Goal: Task Accomplishment & Management: Complete application form

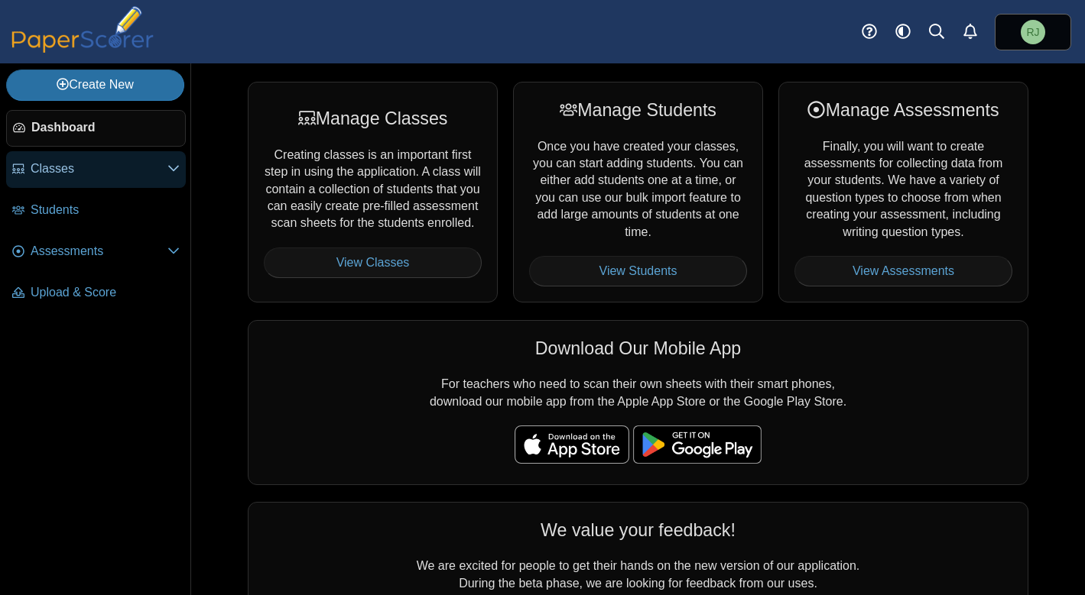
click at [62, 175] on span "Classes" at bounding box center [99, 169] width 137 height 17
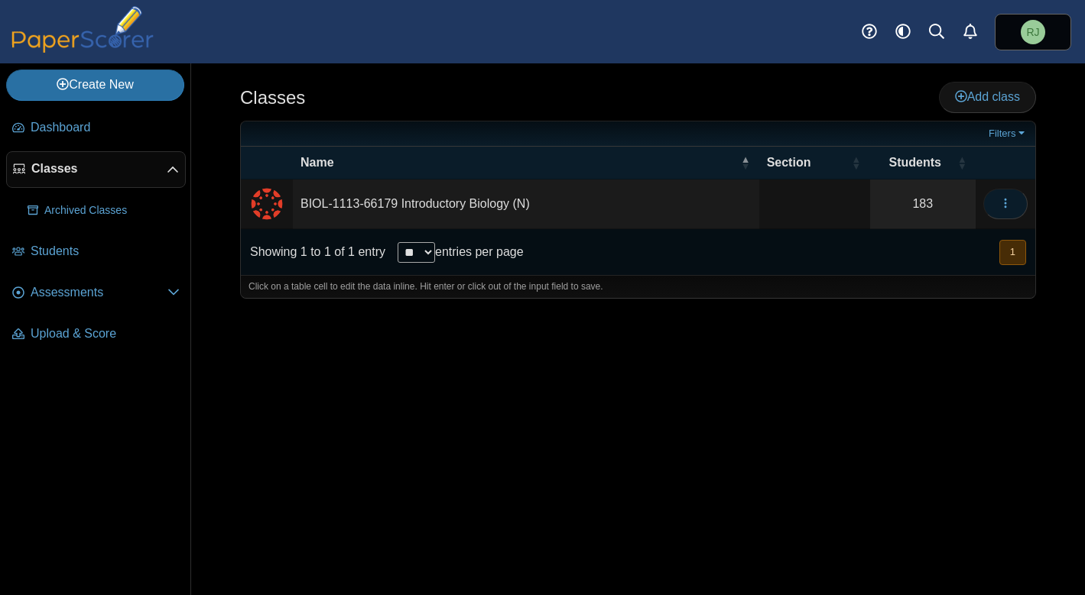
click at [1004, 200] on icon "button" at bounding box center [1005, 203] width 12 height 12
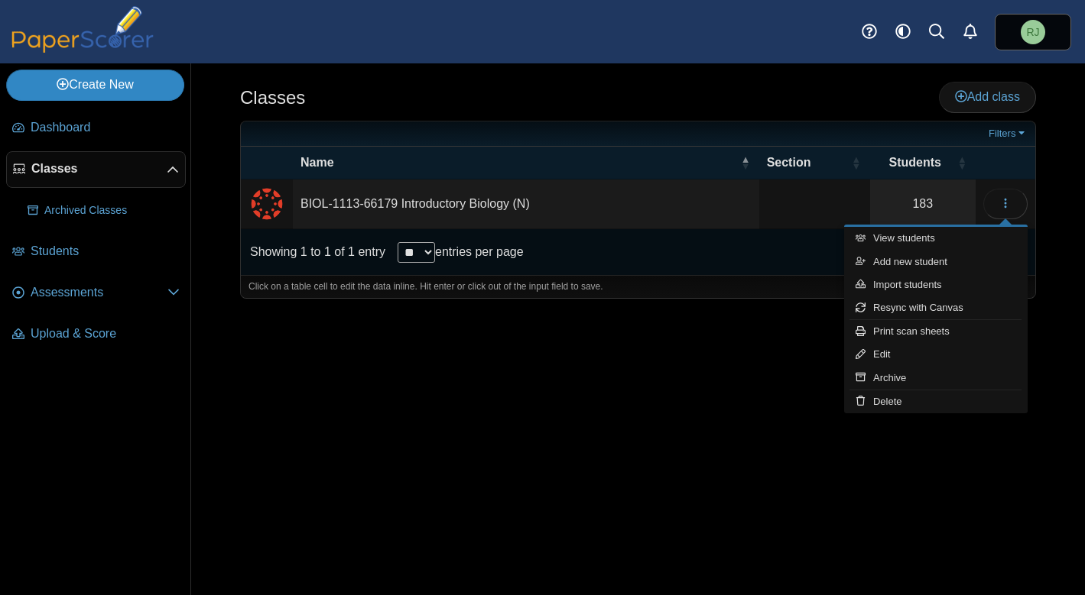
click at [144, 87] on link "Create New" at bounding box center [95, 85] width 178 height 31
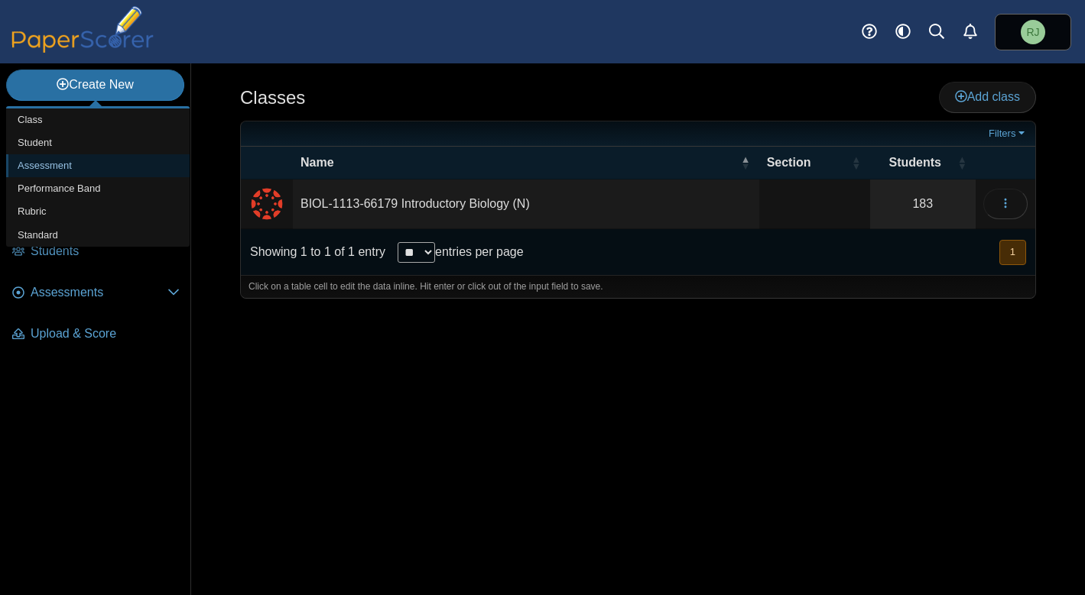
click at [57, 164] on link "Assessment" at bounding box center [97, 165] width 183 height 23
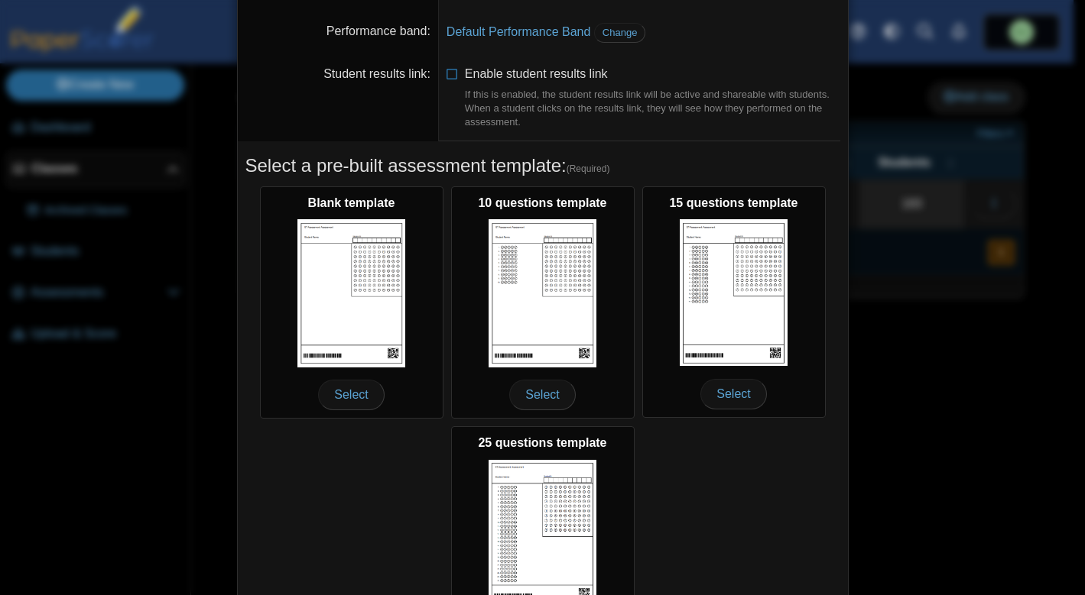
scroll to position [234, 0]
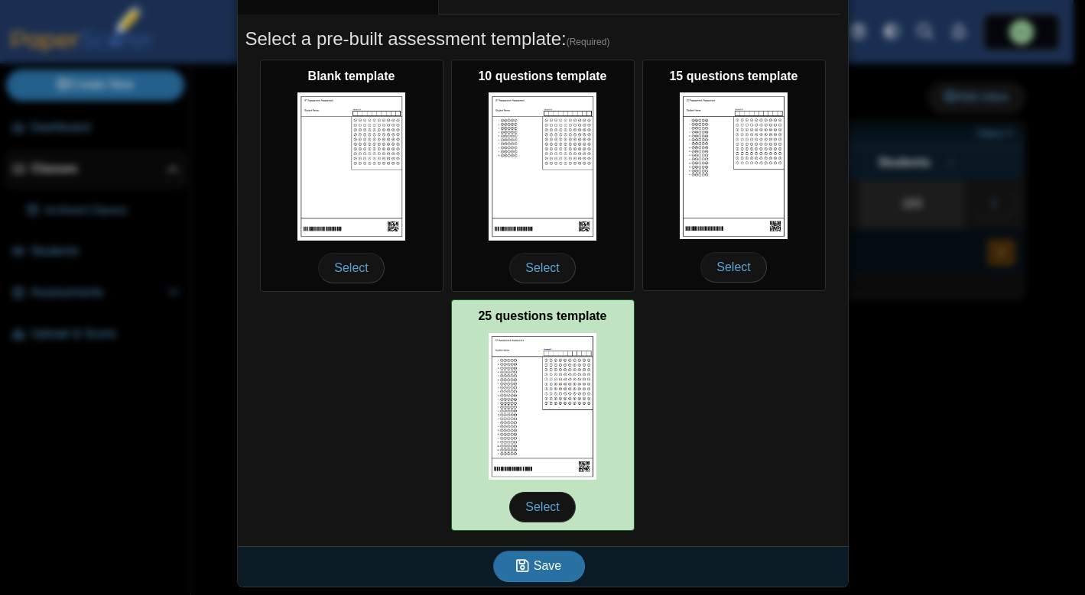
click at [553, 385] on img at bounding box center [542, 406] width 109 height 147
click at [528, 499] on span "Select" at bounding box center [542, 507] width 66 height 31
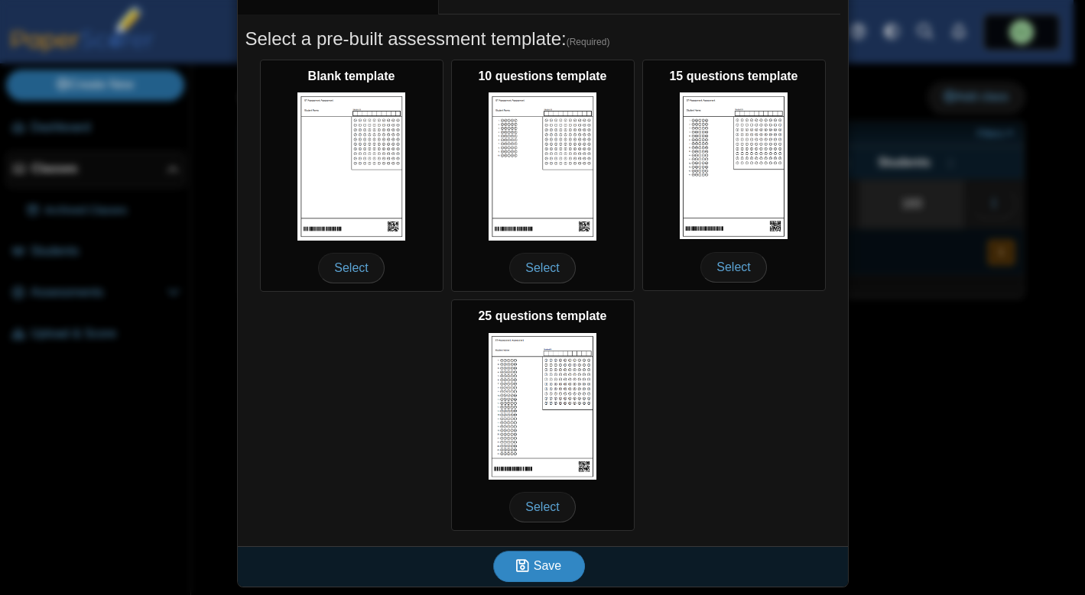
click at [537, 565] on span "Save" at bounding box center [548, 566] width 28 height 13
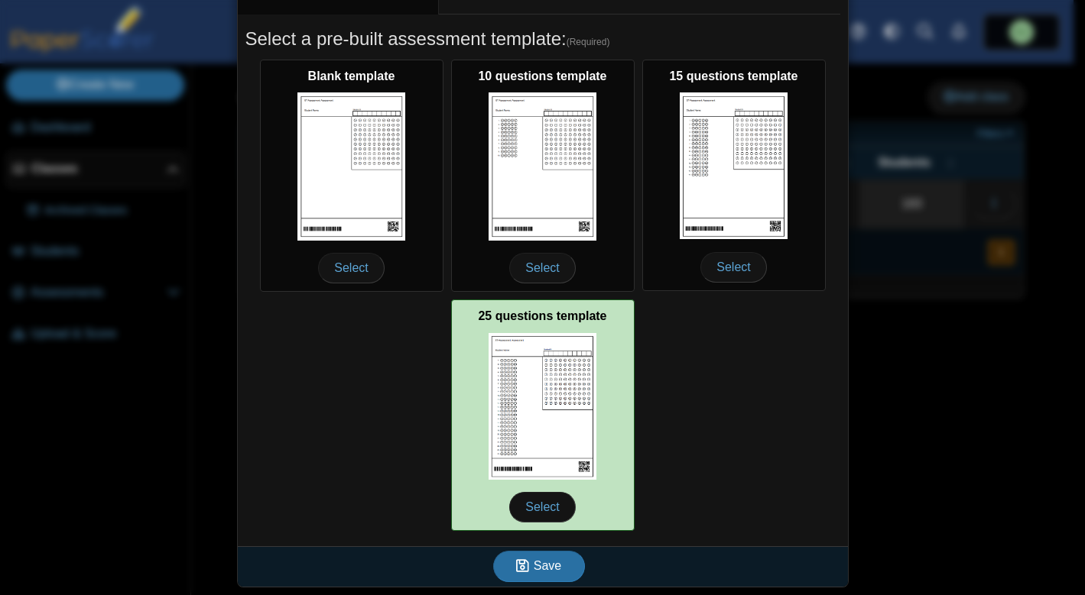
scroll to position [0, 0]
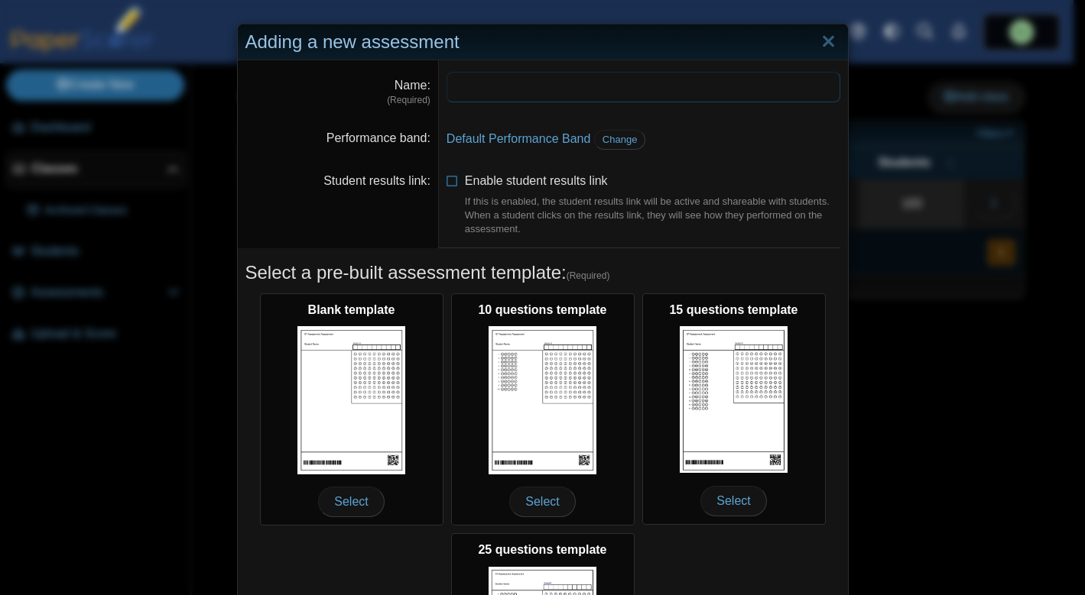
click at [464, 86] on input "Name" at bounding box center [643, 87] width 394 height 31
click at [359, 221] on dt "Student results link" at bounding box center [338, 204] width 201 height 87
click at [614, 140] on span "Change" at bounding box center [619, 139] width 35 height 11
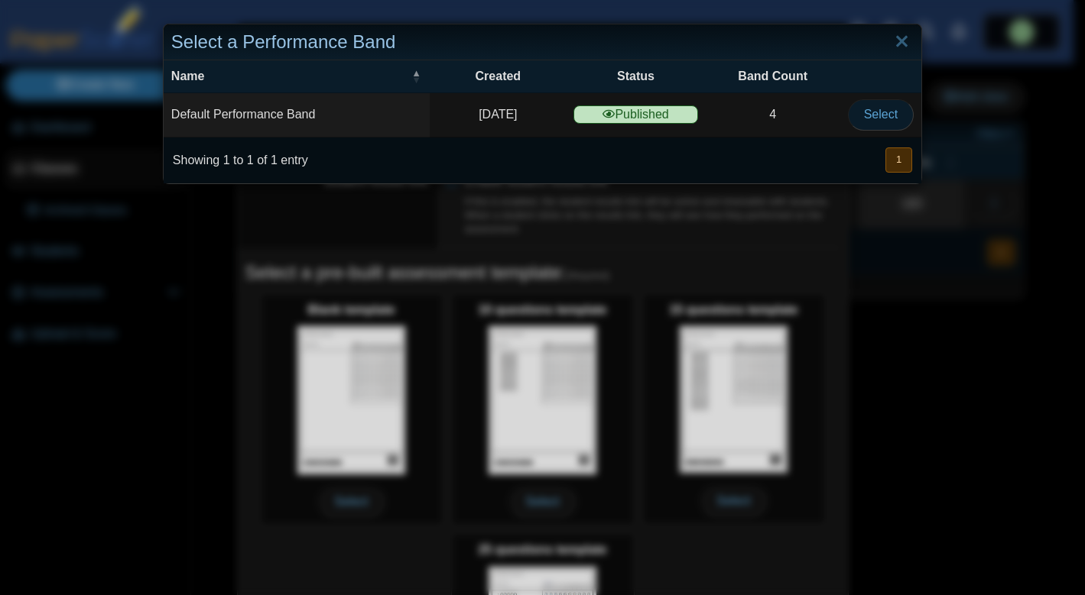
click at [879, 112] on span "Select" at bounding box center [881, 114] width 34 height 13
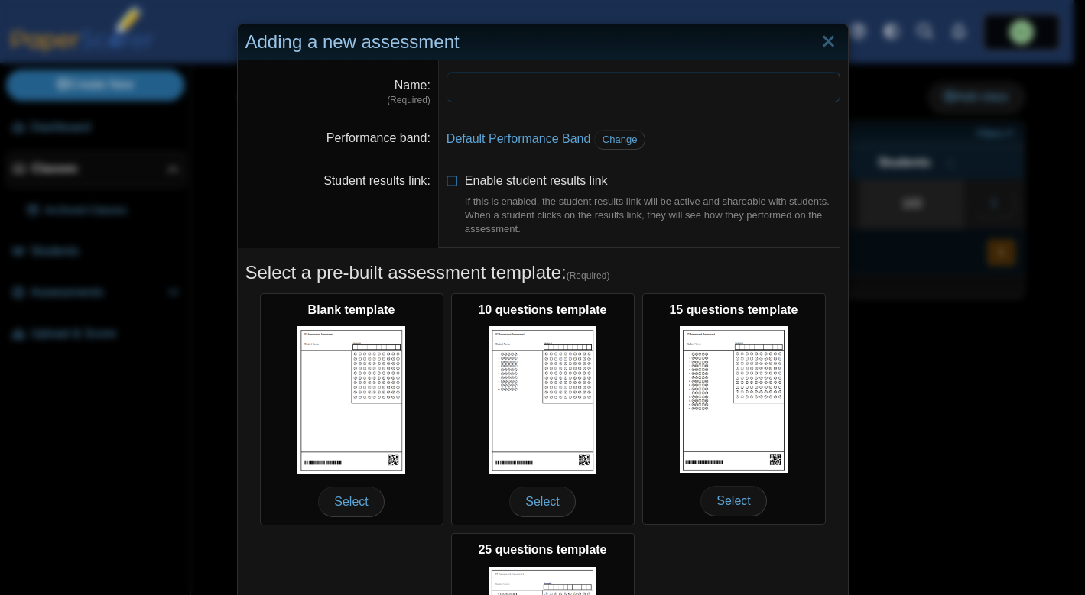
click at [483, 87] on input "Name" at bounding box center [643, 87] width 394 height 31
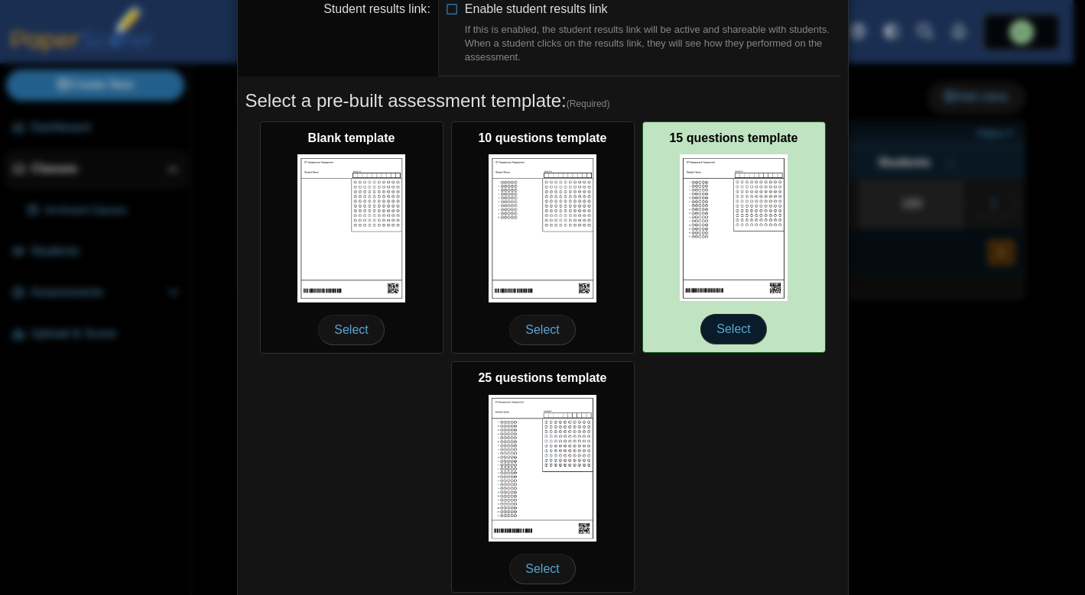
scroll to position [234, 0]
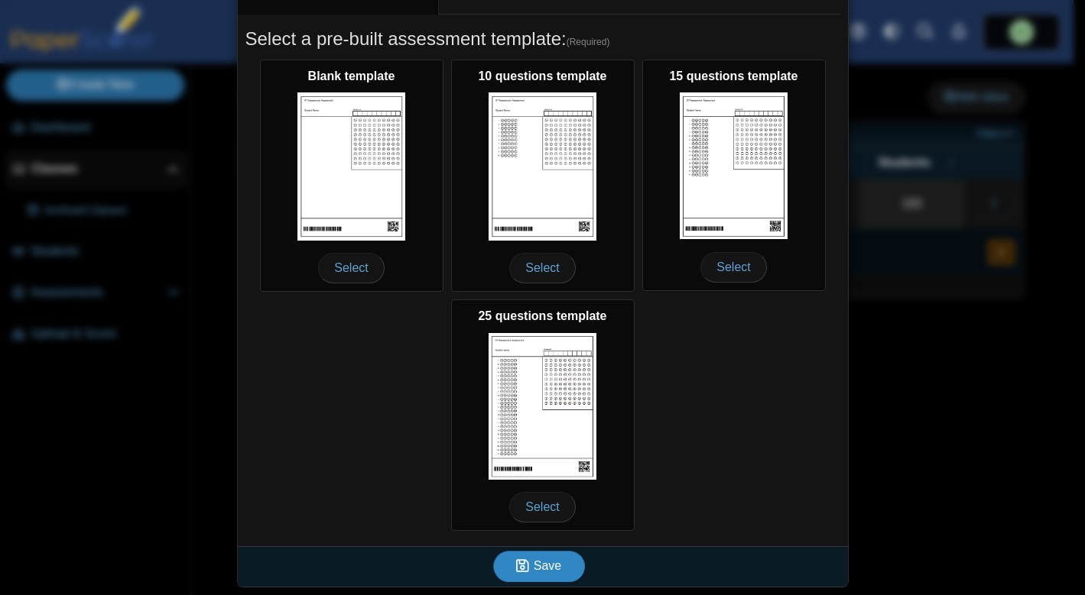
type input "**********"
click at [535, 563] on span "Save" at bounding box center [548, 566] width 28 height 13
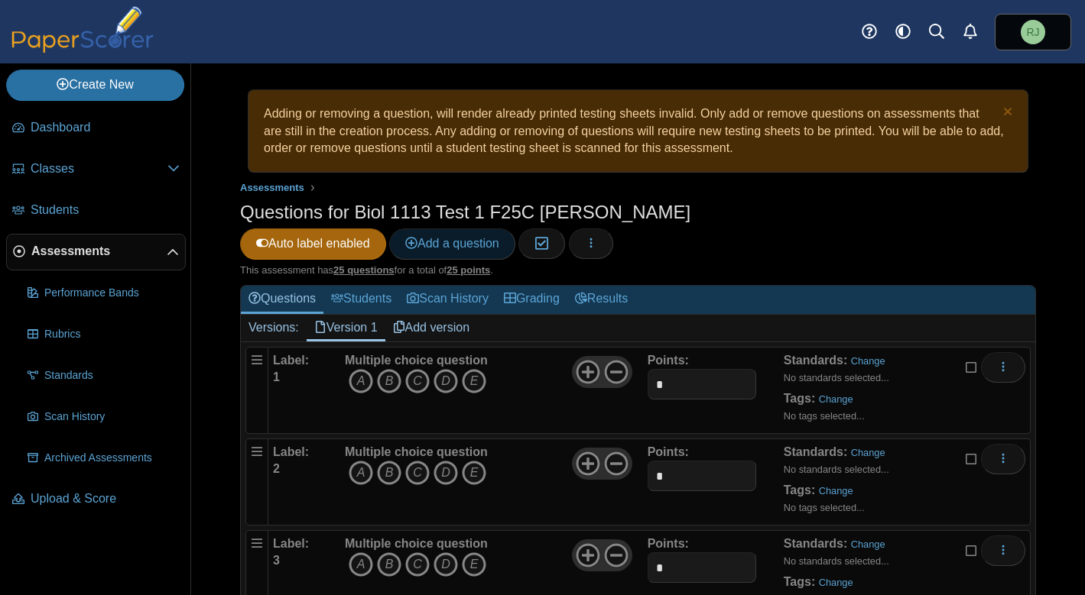
click at [499, 237] on span "Add a question" at bounding box center [452, 243] width 94 height 13
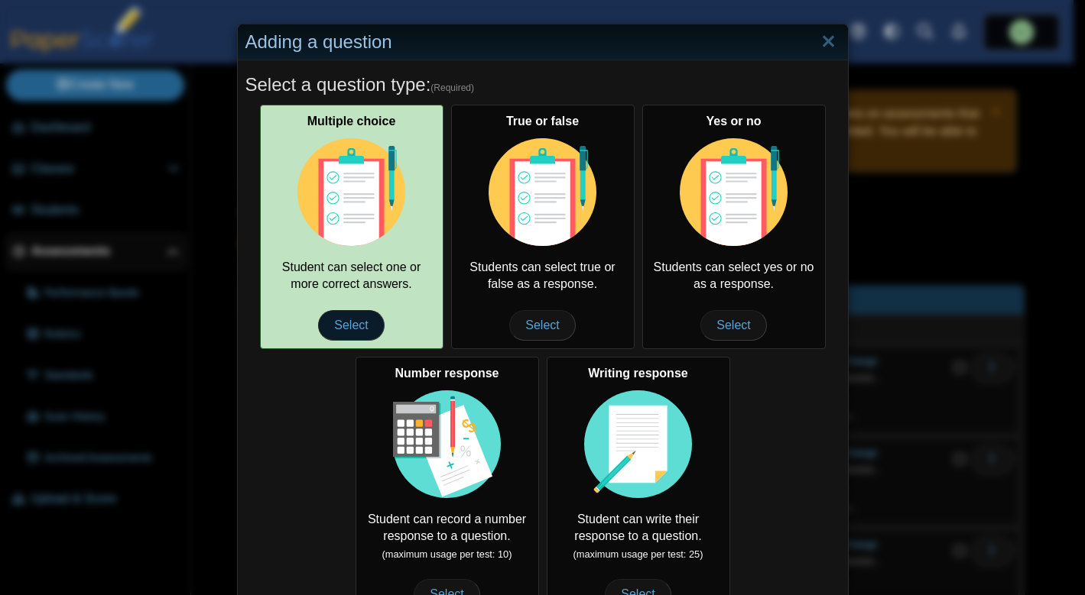
click at [341, 323] on span "Select" at bounding box center [351, 325] width 66 height 31
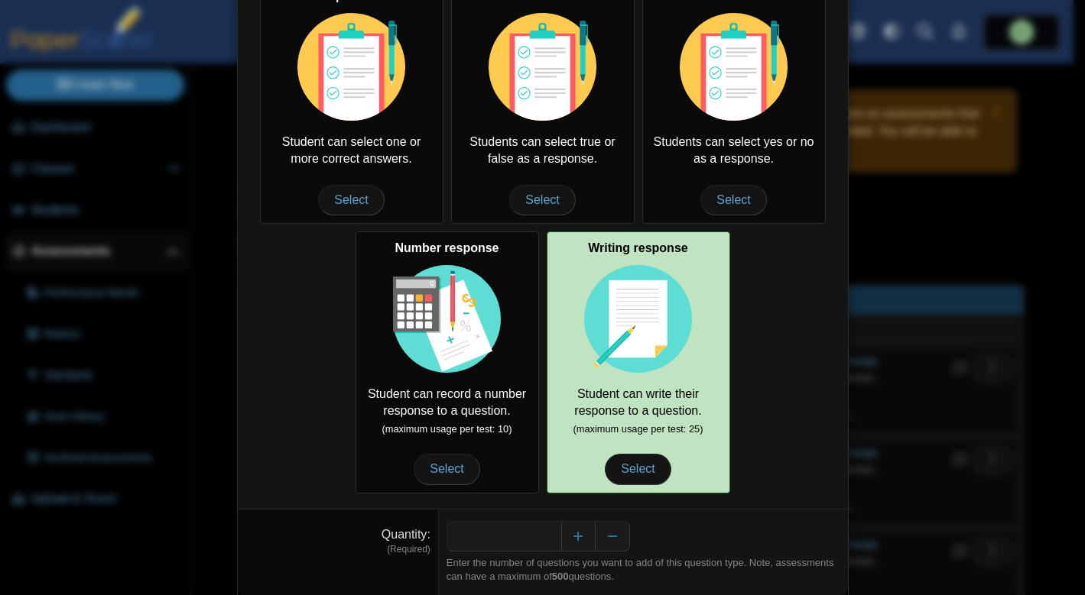
scroll to position [174, 0]
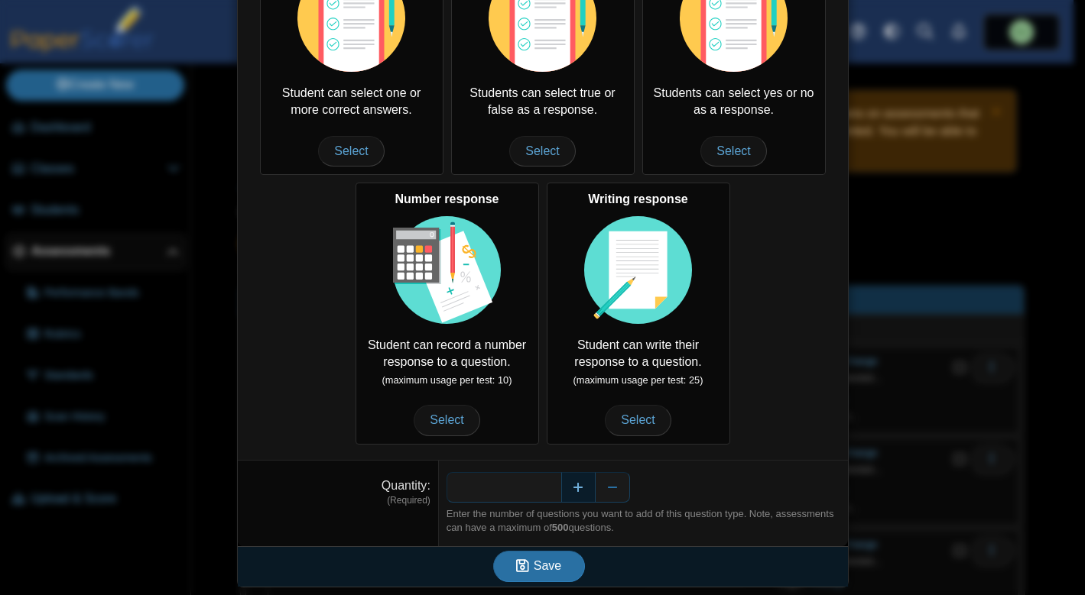
click at [577, 484] on button "Increase" at bounding box center [578, 487] width 34 height 31
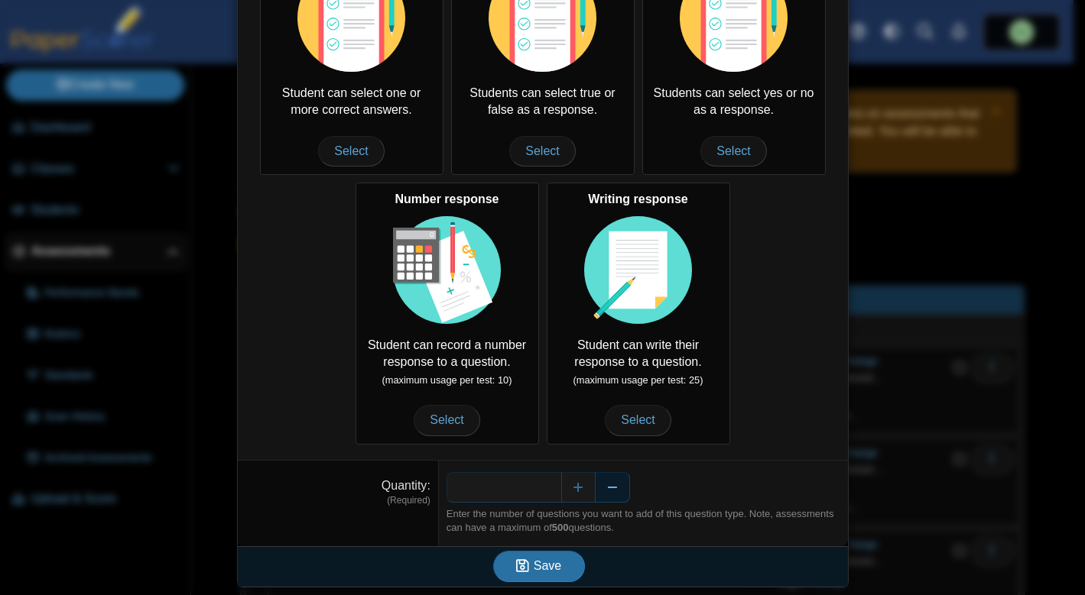
click at [602, 489] on button "Decrease" at bounding box center [612, 487] width 34 height 31
type input "*"
click at [524, 566] on icon "submit" at bounding box center [525, 566] width 18 height 17
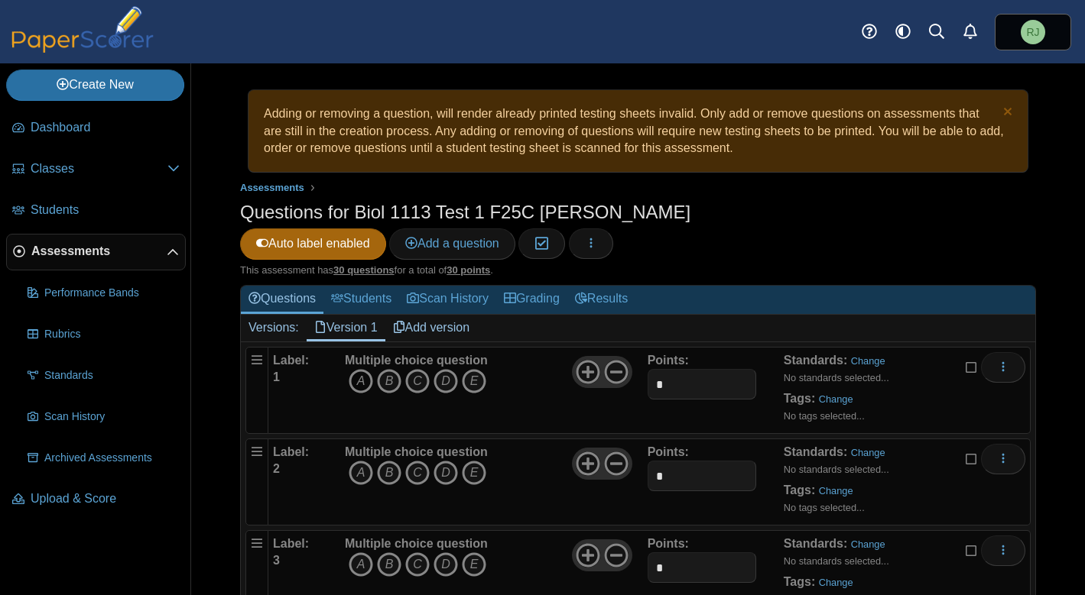
click at [367, 369] on icon "A" at bounding box center [361, 381] width 24 height 24
click at [413, 461] on icon "C" at bounding box center [417, 473] width 24 height 24
click at [476, 553] on icon "E" at bounding box center [474, 565] width 24 height 24
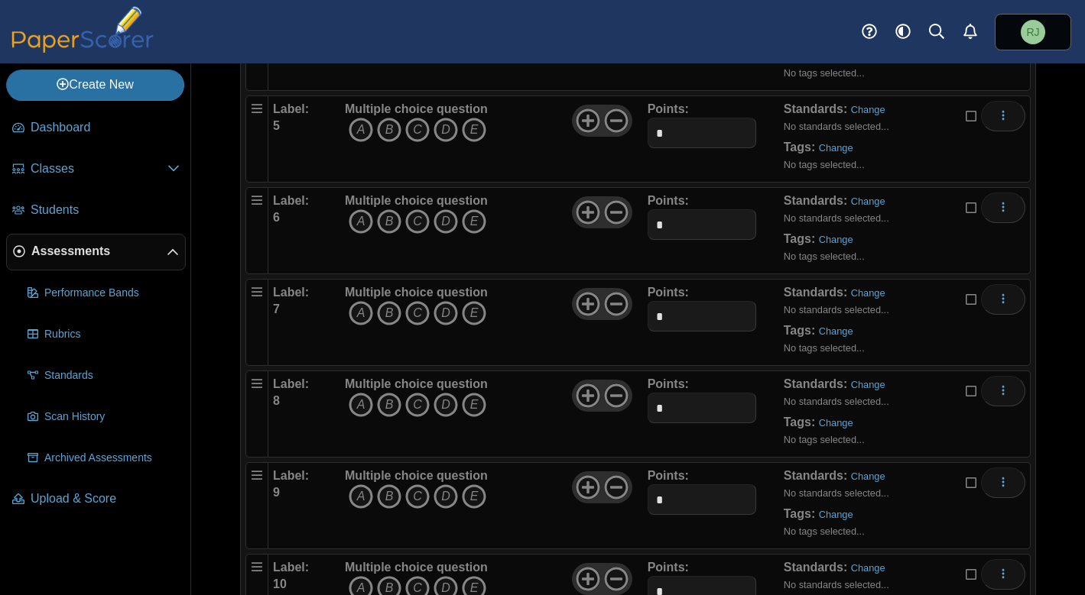
scroll to position [512, 0]
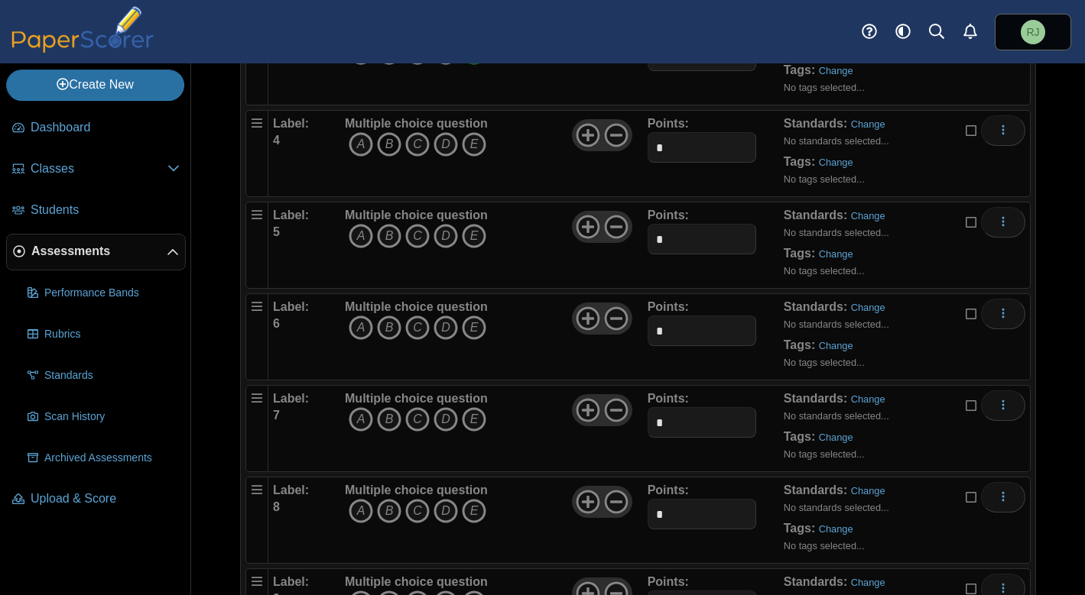
click at [391, 132] on icon "B" at bounding box center [389, 144] width 24 height 24
click at [358, 224] on icon "A" at bounding box center [361, 236] width 24 height 24
click at [448, 316] on icon "D" at bounding box center [445, 328] width 24 height 24
click at [475, 407] on icon "E" at bounding box center [474, 419] width 24 height 24
click at [422, 499] on icon "C" at bounding box center [417, 511] width 24 height 24
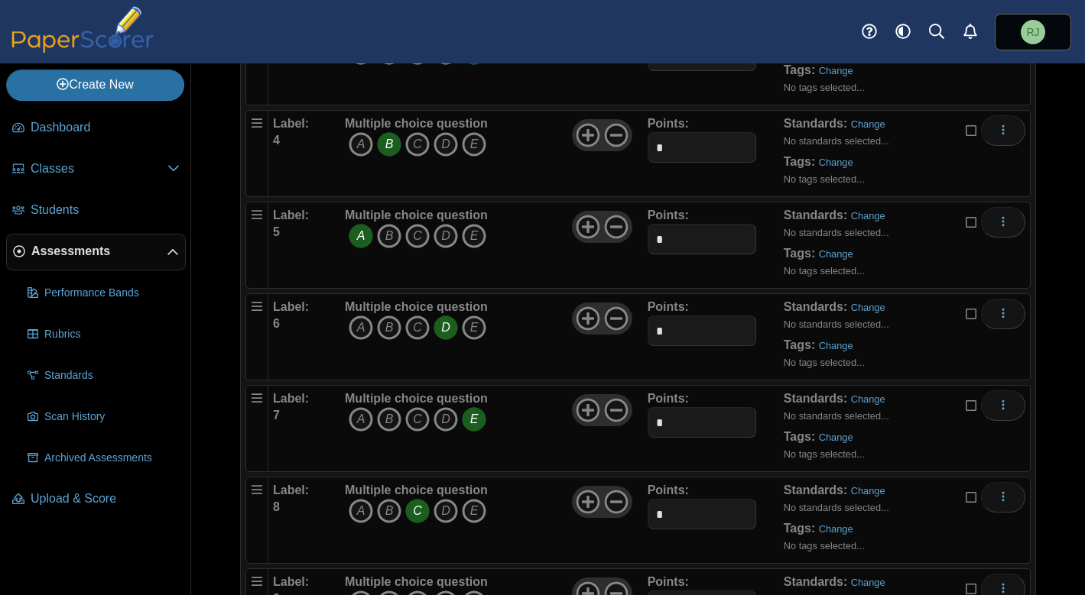
click at [444, 591] on icon "D" at bounding box center [445, 603] width 24 height 24
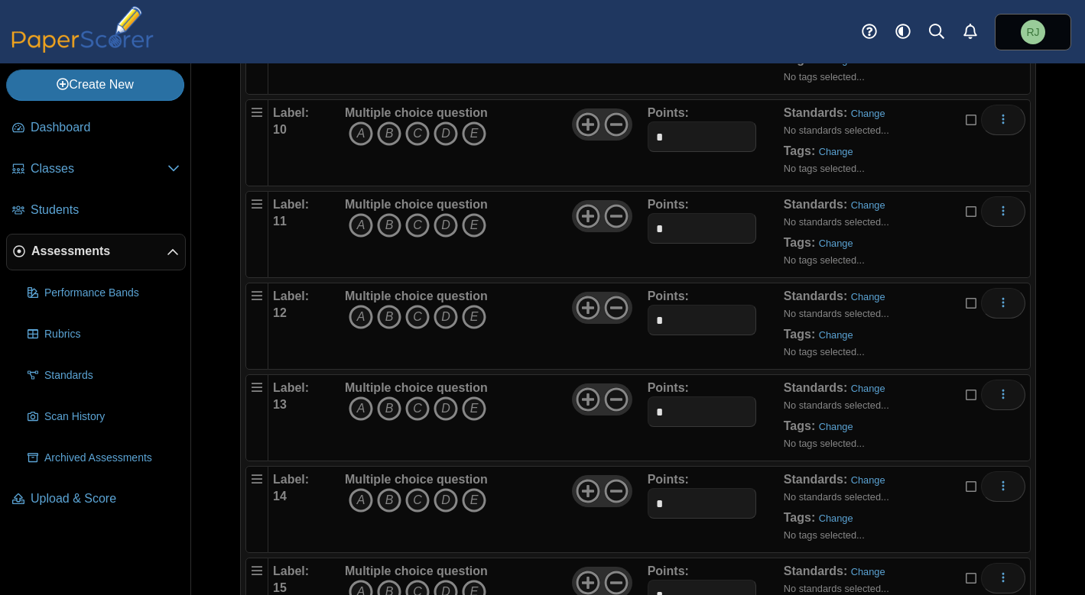
scroll to position [1075, 0]
click at [358, 120] on icon "A" at bounding box center [361, 132] width 24 height 24
click at [359, 212] on icon "A" at bounding box center [361, 224] width 24 height 24
click at [384, 303] on icon "B" at bounding box center [389, 315] width 24 height 24
click at [442, 395] on icon "D" at bounding box center [445, 407] width 24 height 24
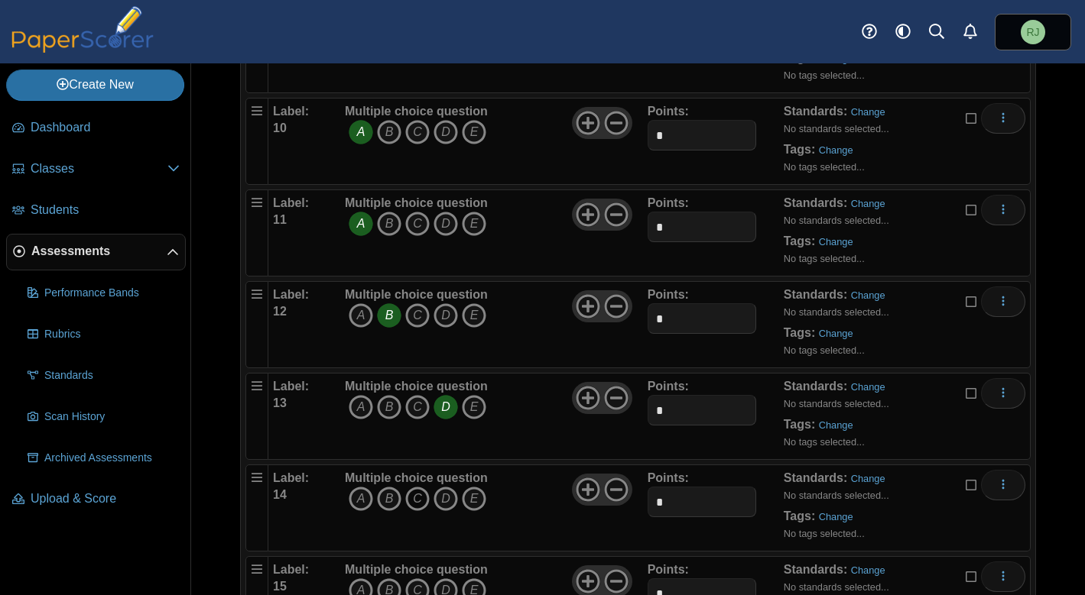
click at [419, 487] on icon "C" at bounding box center [417, 499] width 24 height 24
click at [413, 579] on icon "C" at bounding box center [417, 591] width 24 height 24
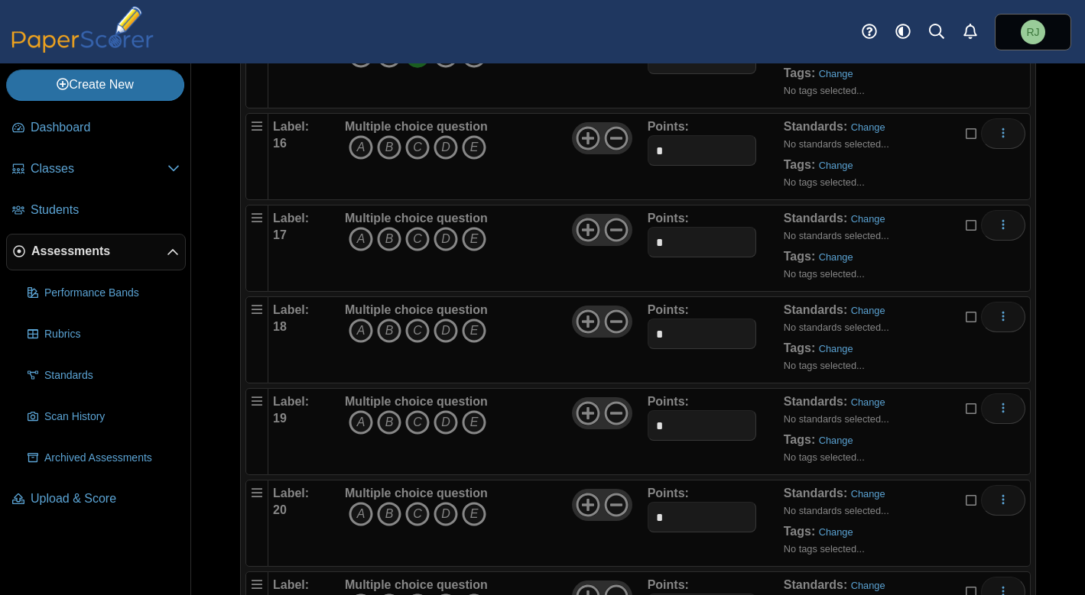
scroll to position [1634, 0]
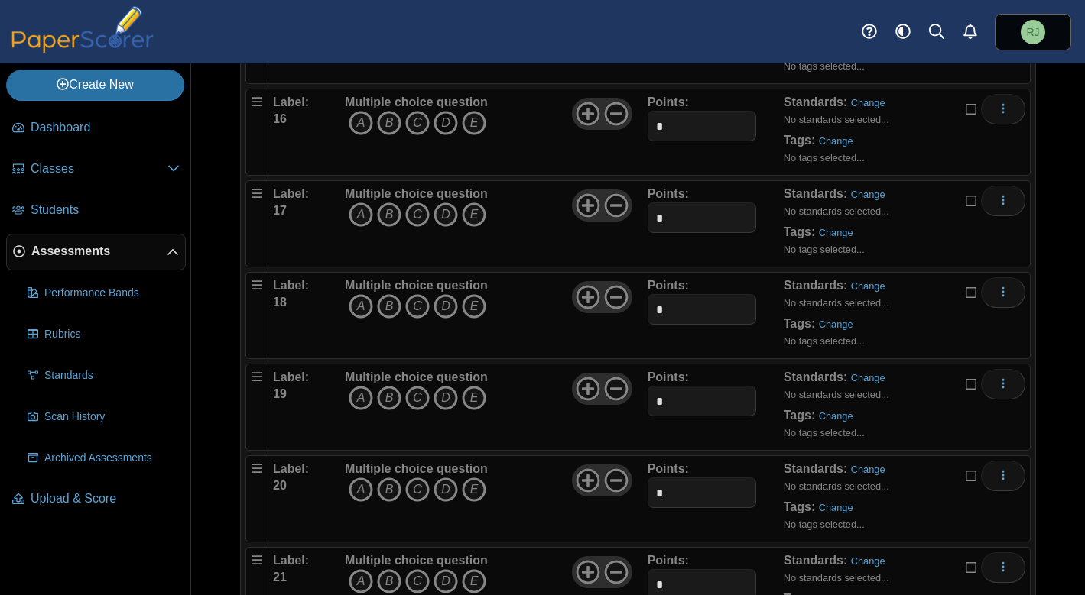
click at [451, 111] on icon "D" at bounding box center [445, 123] width 24 height 24
click at [479, 203] on icon "E" at bounding box center [474, 215] width 24 height 24
click at [363, 294] on icon "A" at bounding box center [361, 306] width 24 height 24
click at [417, 386] on icon "C" at bounding box center [417, 398] width 24 height 24
click at [472, 478] on icon "E" at bounding box center [474, 490] width 24 height 24
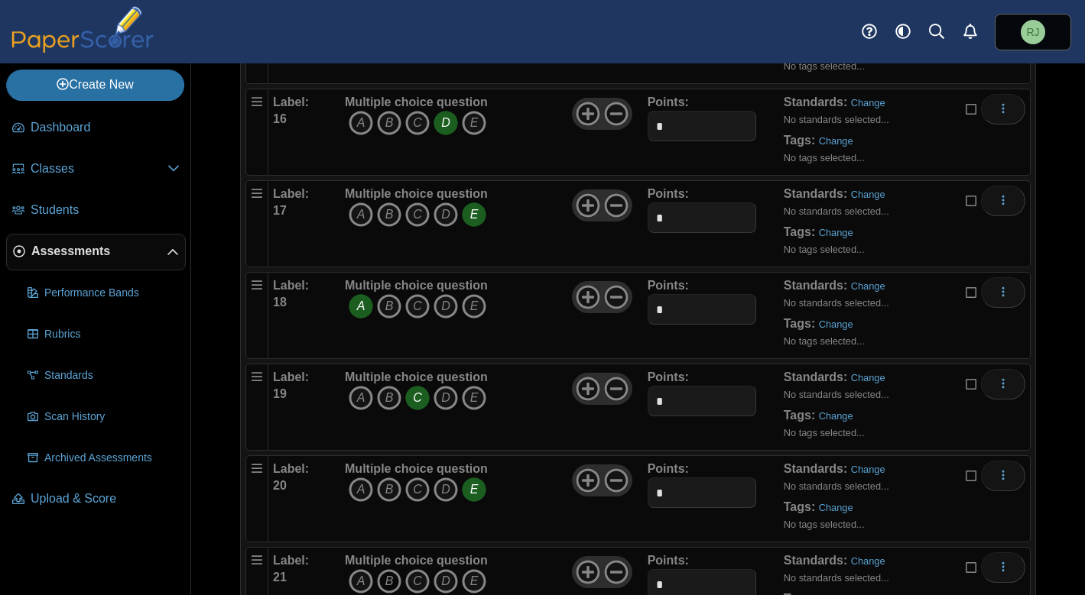
click at [391, 569] on icon "B" at bounding box center [389, 581] width 24 height 24
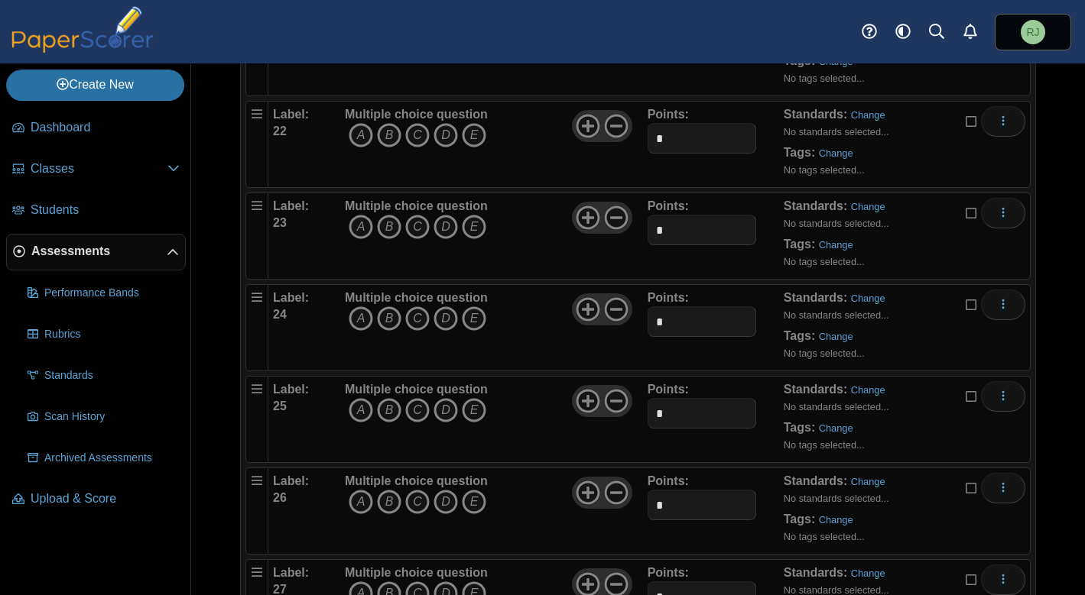
scroll to position [2175, 0]
click at [444, 121] on icon "D" at bounding box center [445, 133] width 24 height 24
click at [444, 213] on icon "D" at bounding box center [445, 225] width 24 height 24
click at [443, 304] on icon "D" at bounding box center [445, 316] width 24 height 24
click at [386, 396] on icon "B" at bounding box center [389, 408] width 24 height 24
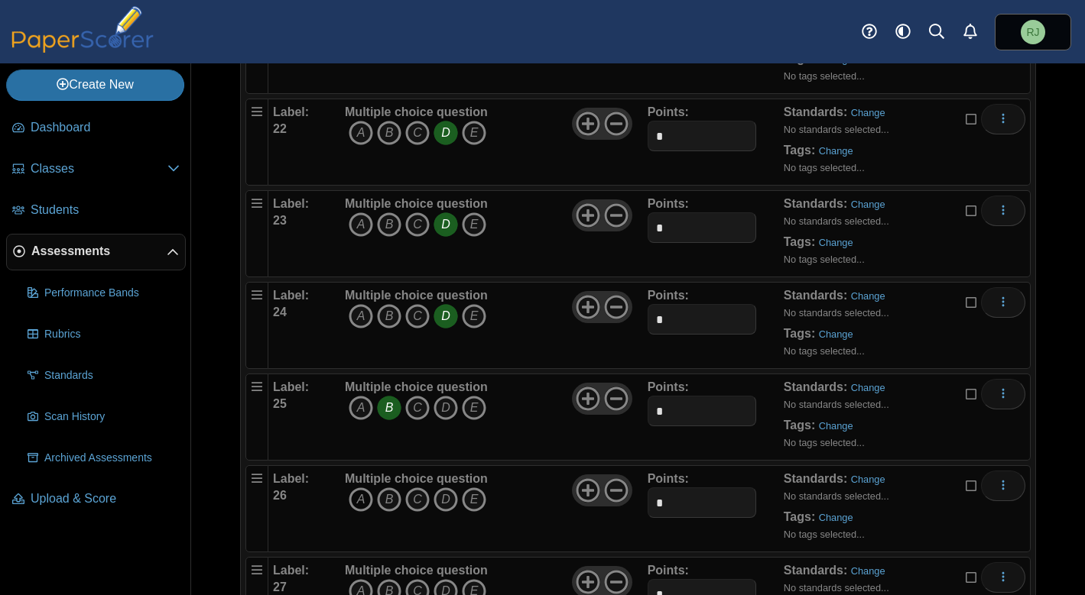
click at [355, 488] on icon "A" at bounding box center [361, 500] width 24 height 24
click at [477, 579] on icon "E" at bounding box center [474, 591] width 24 height 24
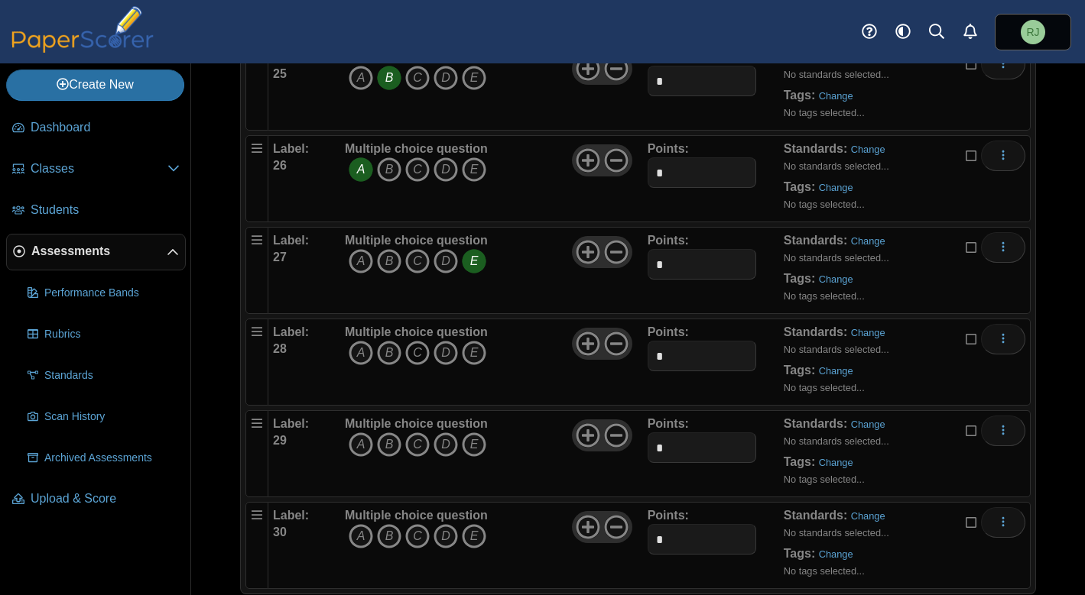
click at [417, 341] on icon "C" at bounding box center [417, 353] width 24 height 24
click at [444, 433] on icon "D" at bounding box center [445, 445] width 24 height 24
click at [355, 524] on icon "A" at bounding box center [361, 536] width 24 height 24
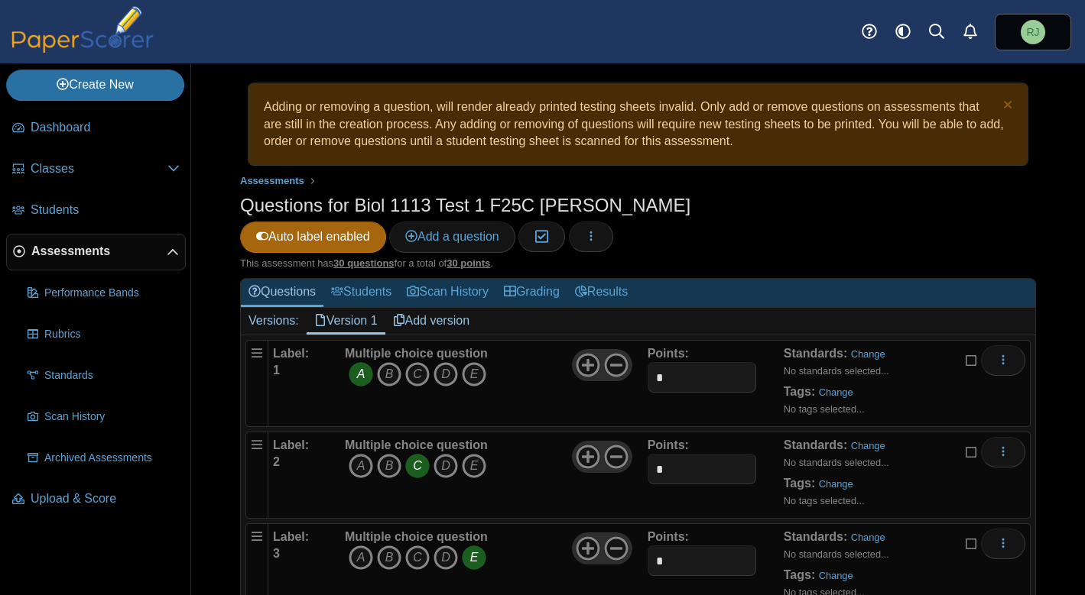
scroll to position [0, 0]
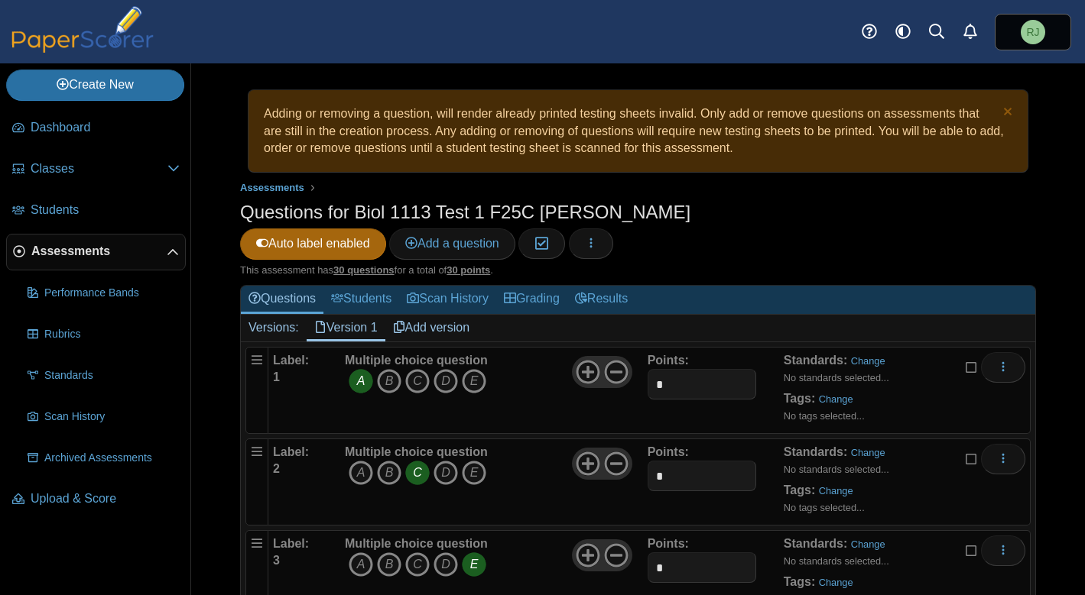
click at [450, 315] on link "Add version" at bounding box center [431, 328] width 92 height 26
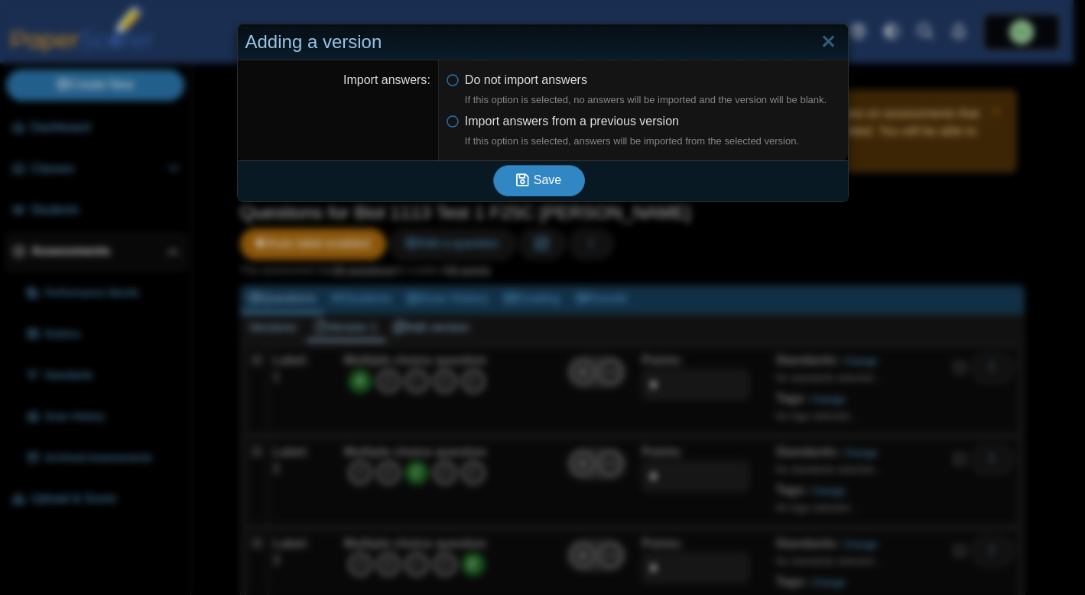
click at [535, 181] on span "Save" at bounding box center [548, 180] width 28 height 13
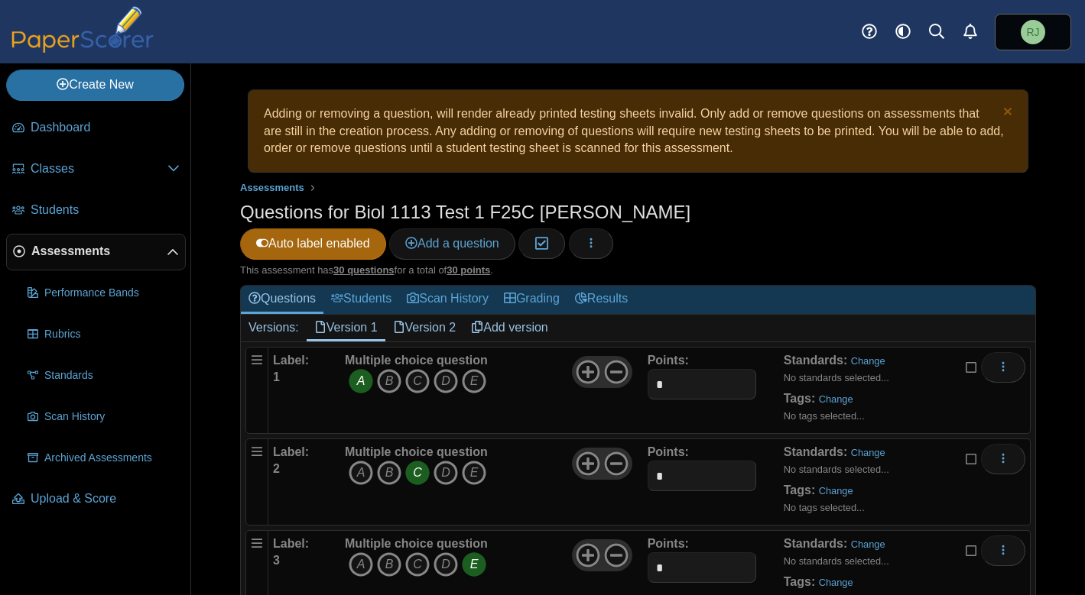
click at [443, 315] on link "Version 2" at bounding box center [424, 328] width 79 height 26
click at [592, 238] on use "button" at bounding box center [590, 243] width 2 height 10
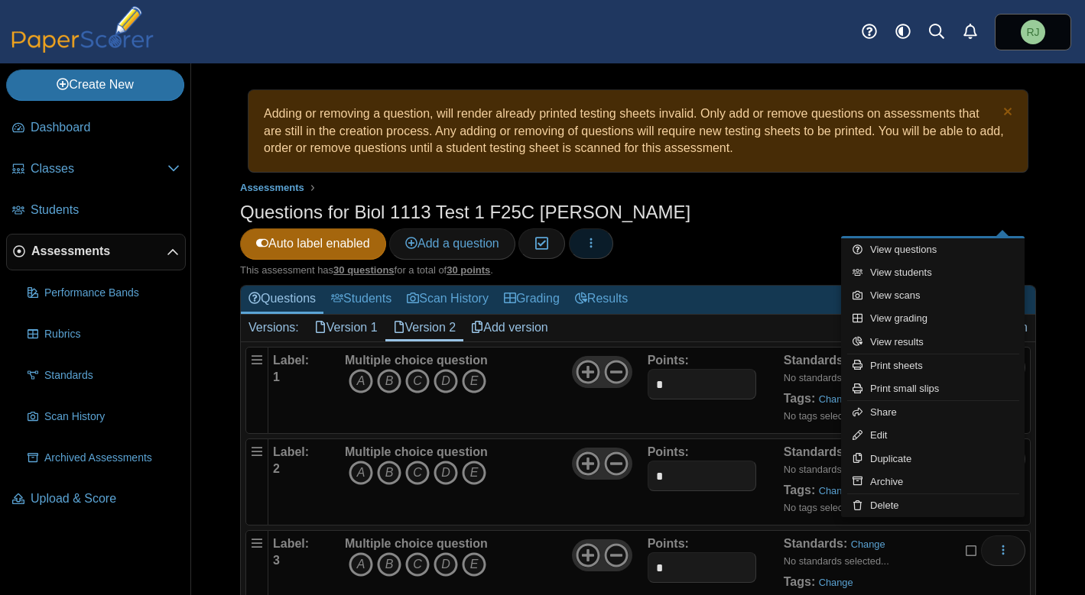
click at [597, 237] on icon "button" at bounding box center [591, 243] width 12 height 12
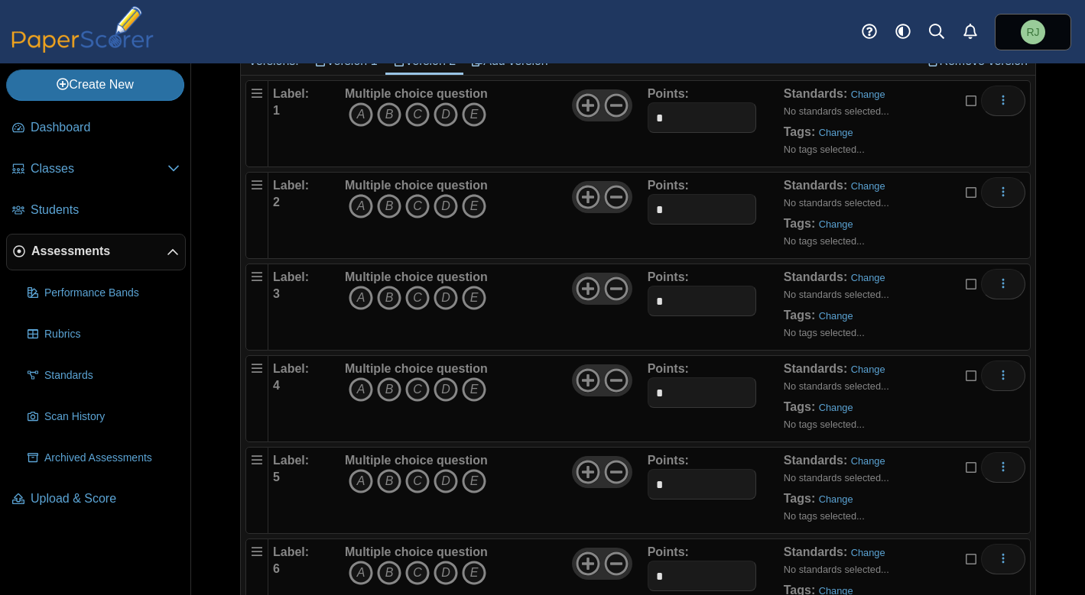
scroll to position [158, 0]
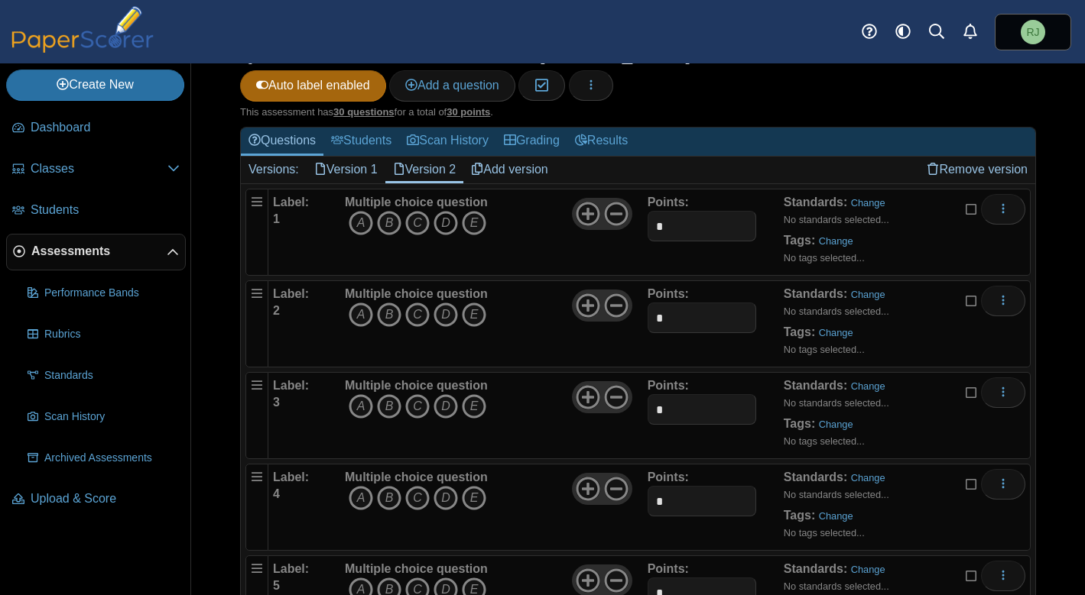
click at [449, 211] on icon "D" at bounding box center [445, 223] width 24 height 24
click at [449, 303] on icon "D" at bounding box center [445, 315] width 24 height 24
click at [450, 394] on icon "D" at bounding box center [445, 406] width 24 height 24
click at [449, 486] on icon "D" at bounding box center [445, 498] width 24 height 24
click at [446, 578] on icon "D" at bounding box center [445, 590] width 24 height 24
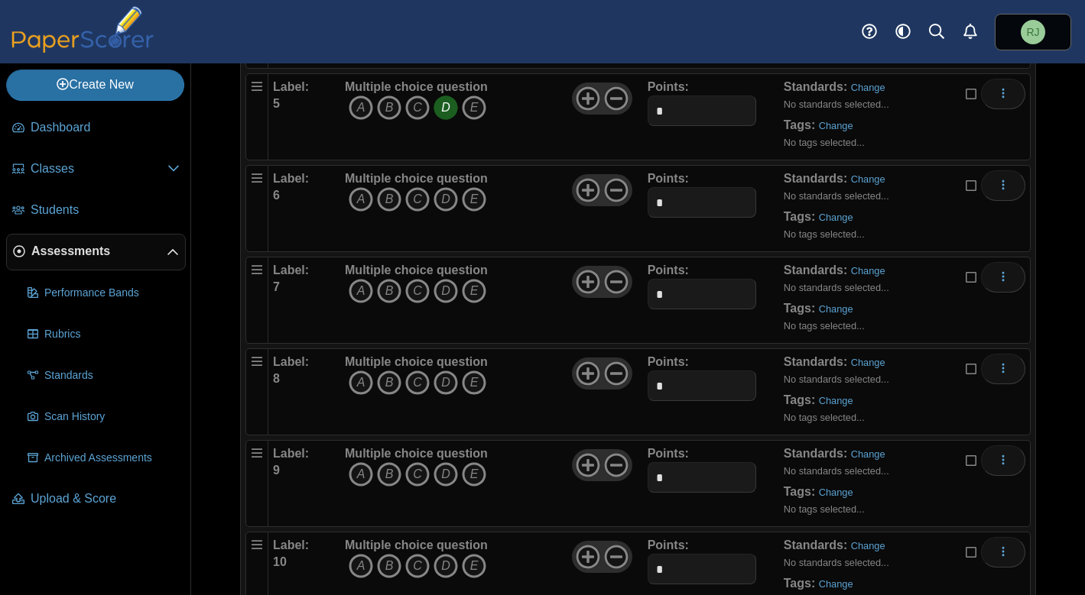
scroll to position [634, 0]
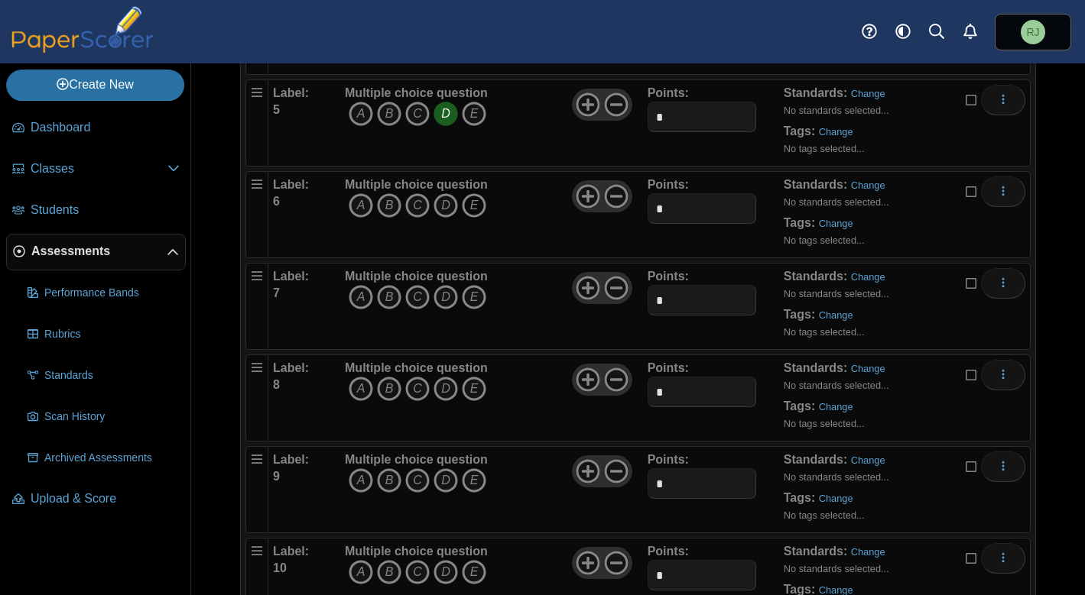
click at [475, 193] on icon "E" at bounding box center [474, 205] width 24 height 24
click at [419, 285] on icon "C" at bounding box center [417, 297] width 24 height 24
click at [446, 377] on icon "D" at bounding box center [445, 389] width 24 height 24
click at [385, 469] on icon "B" at bounding box center [389, 481] width 24 height 24
click at [441, 560] on icon "D" at bounding box center [445, 572] width 24 height 24
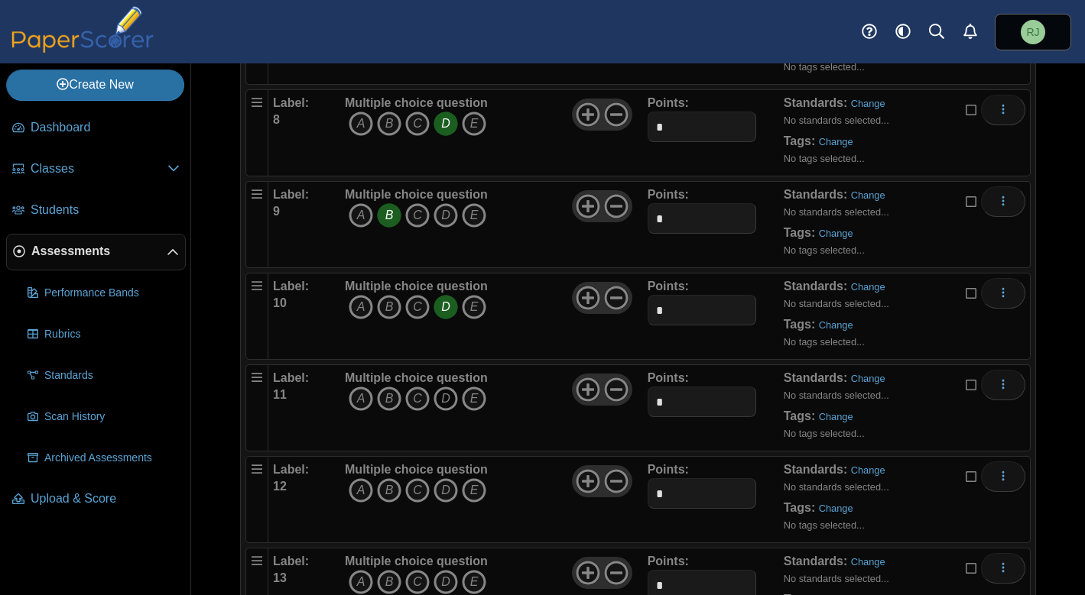
scroll to position [897, 0]
click at [390, 389] on icon "B" at bounding box center [389, 401] width 24 height 24
click at [442, 481] on icon "D" at bounding box center [445, 493] width 24 height 24
click at [412, 573] on icon "C" at bounding box center [417, 585] width 24 height 24
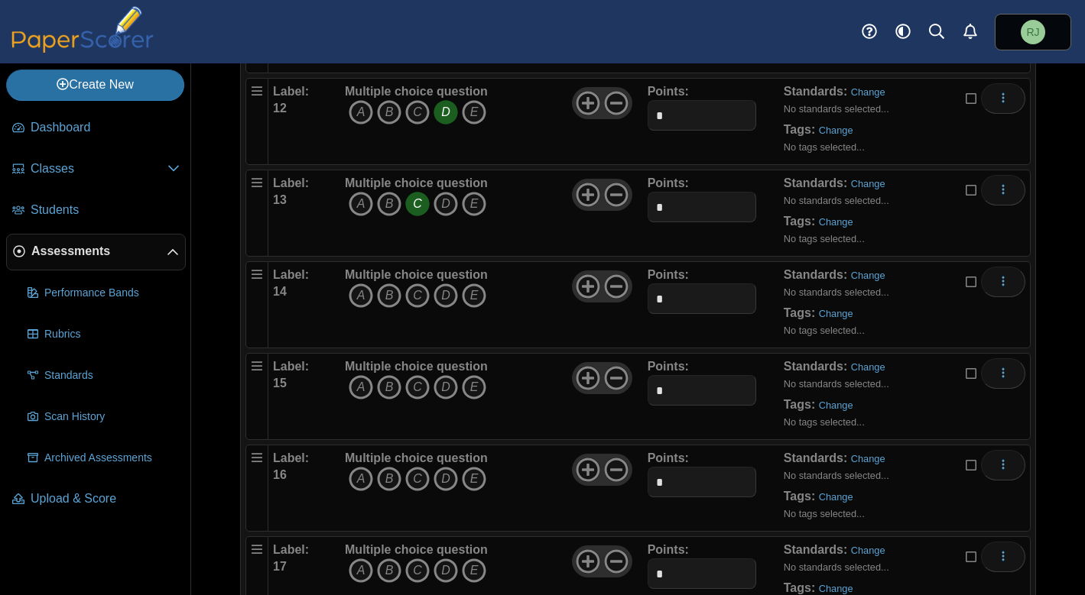
scroll to position [1274, 0]
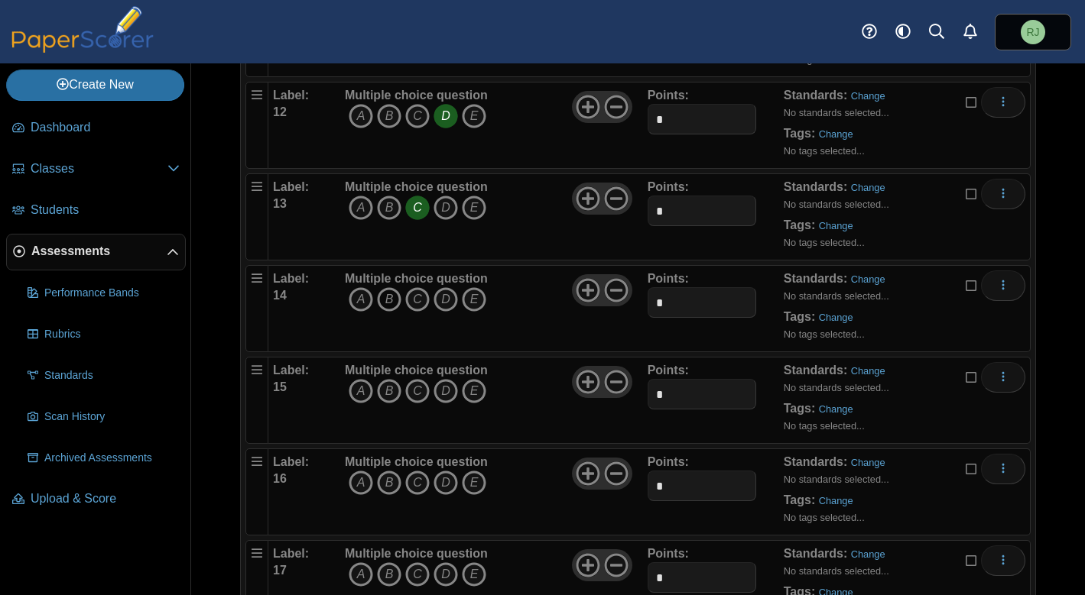
click at [384, 287] on icon "B" at bounding box center [389, 299] width 24 height 24
click at [473, 379] on icon "E" at bounding box center [474, 391] width 24 height 24
click at [472, 471] on icon "E" at bounding box center [474, 483] width 24 height 24
click at [414, 563] on icon "C" at bounding box center [417, 575] width 24 height 24
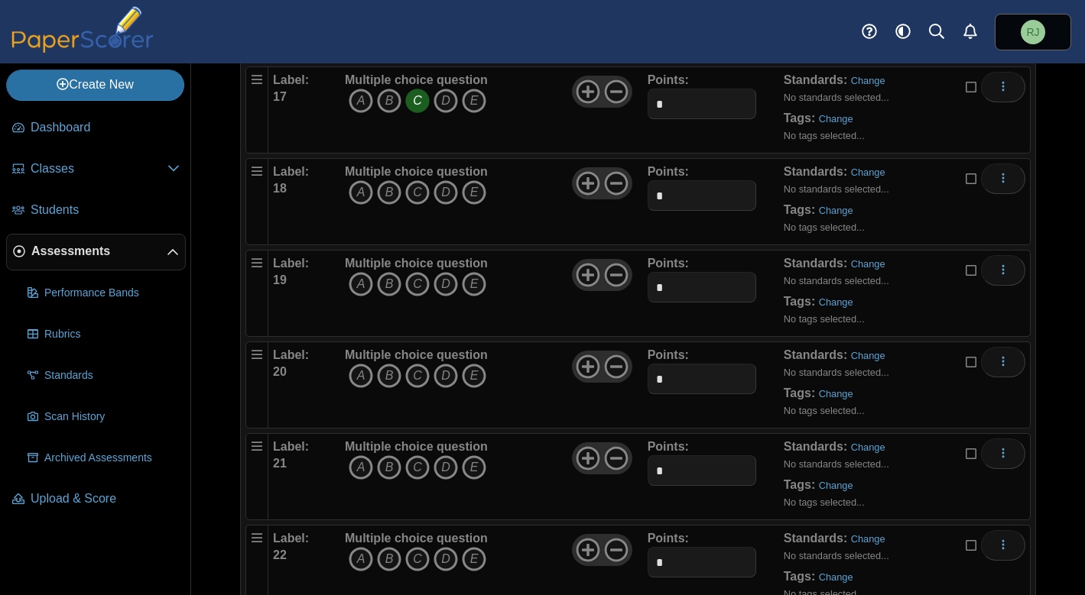
scroll to position [1731, 0]
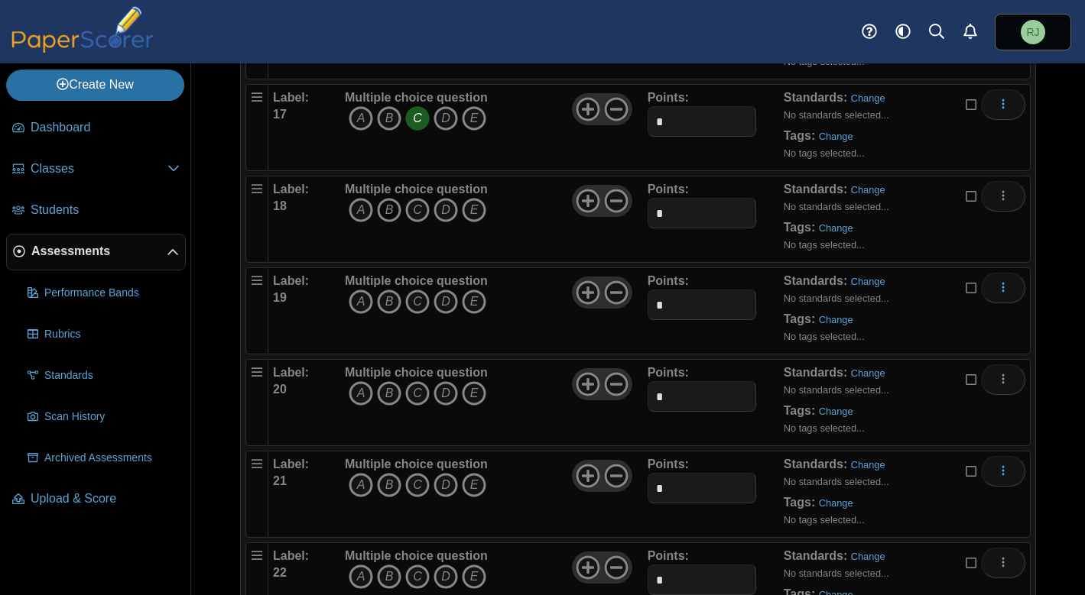
click at [393, 198] on icon "B" at bounding box center [389, 210] width 24 height 24
click at [440, 290] on icon "D" at bounding box center [445, 302] width 24 height 24
click at [386, 381] on icon "B" at bounding box center [389, 393] width 24 height 24
click at [384, 290] on icon "B" at bounding box center [389, 302] width 24 height 24
click at [449, 290] on icon "D" at bounding box center [445, 302] width 24 height 24
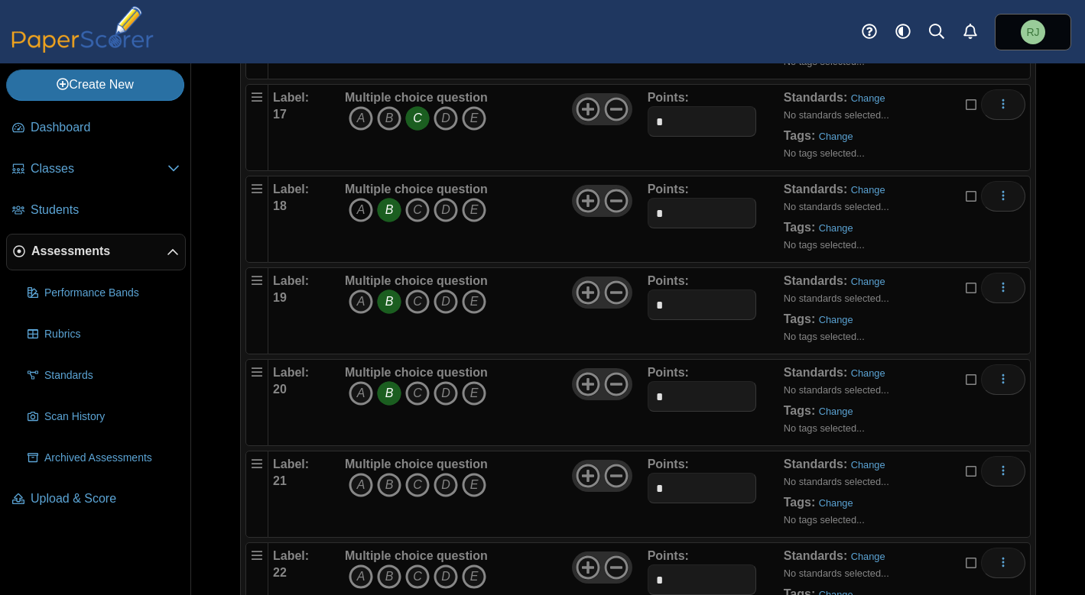
click at [361, 198] on icon "A" at bounding box center [361, 210] width 24 height 24
click at [387, 198] on icon "B" at bounding box center [389, 210] width 24 height 24
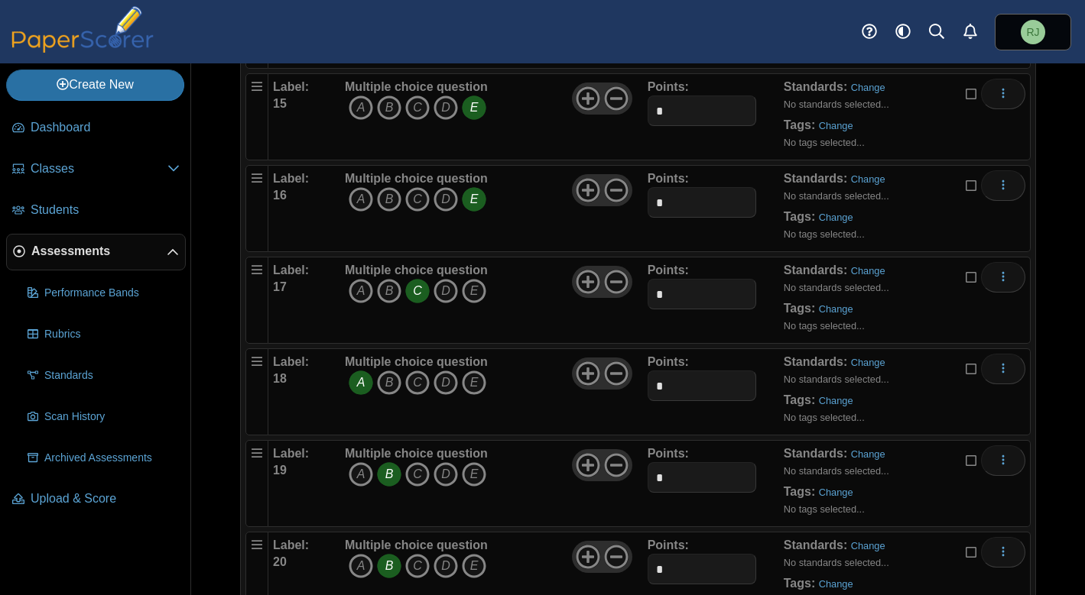
scroll to position [1558, 0]
click at [442, 554] on icon "D" at bounding box center [445, 566] width 24 height 24
click at [391, 554] on icon "B" at bounding box center [389, 566] width 24 height 24
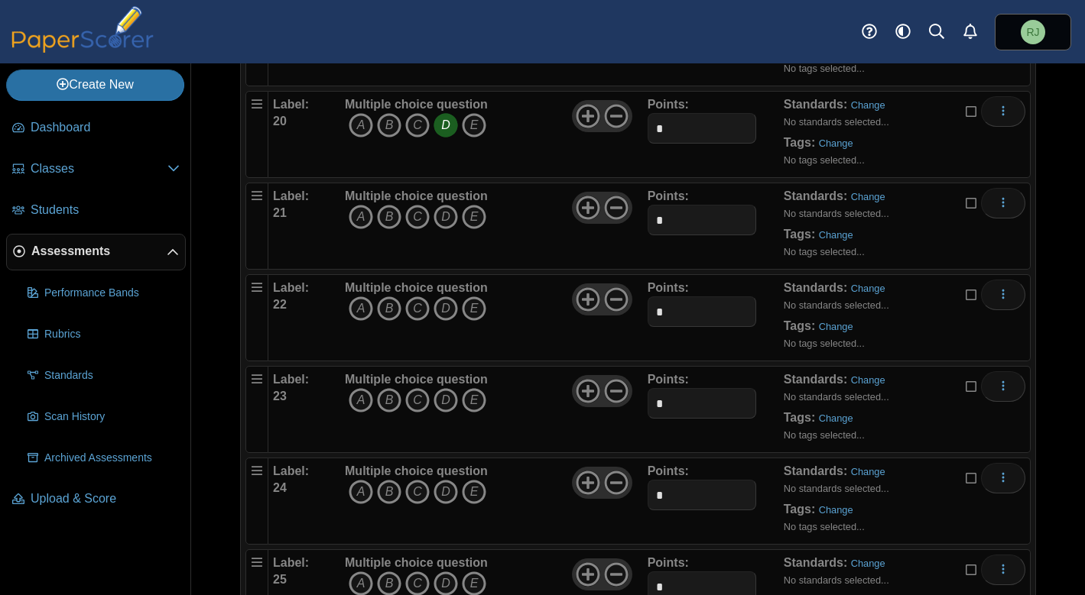
scroll to position [2002, 0]
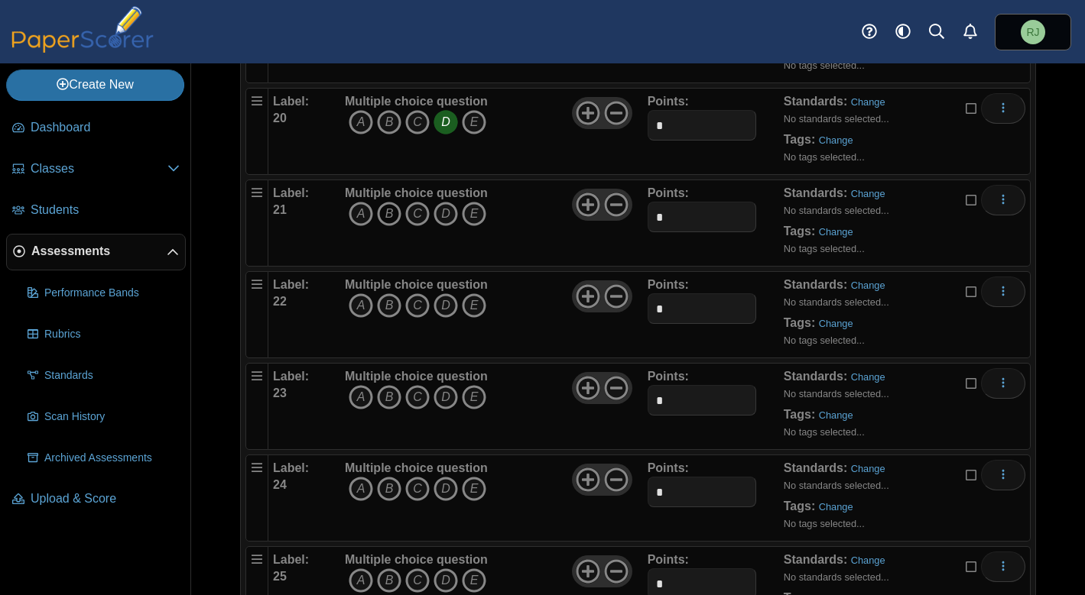
click at [391, 202] on icon "B" at bounding box center [389, 214] width 24 height 24
click at [445, 294] on icon "D" at bounding box center [445, 306] width 24 height 24
click at [450, 385] on icon "D" at bounding box center [445, 397] width 24 height 24
click at [357, 477] on icon "A" at bounding box center [361, 489] width 24 height 24
click at [357, 569] on icon "A" at bounding box center [361, 581] width 24 height 24
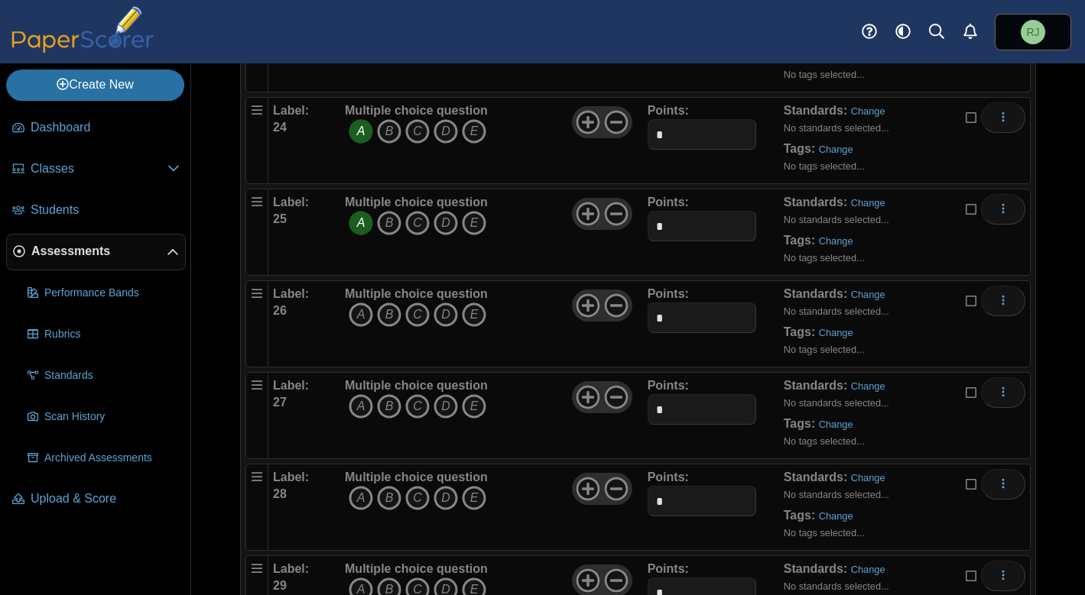
scroll to position [2370, 0]
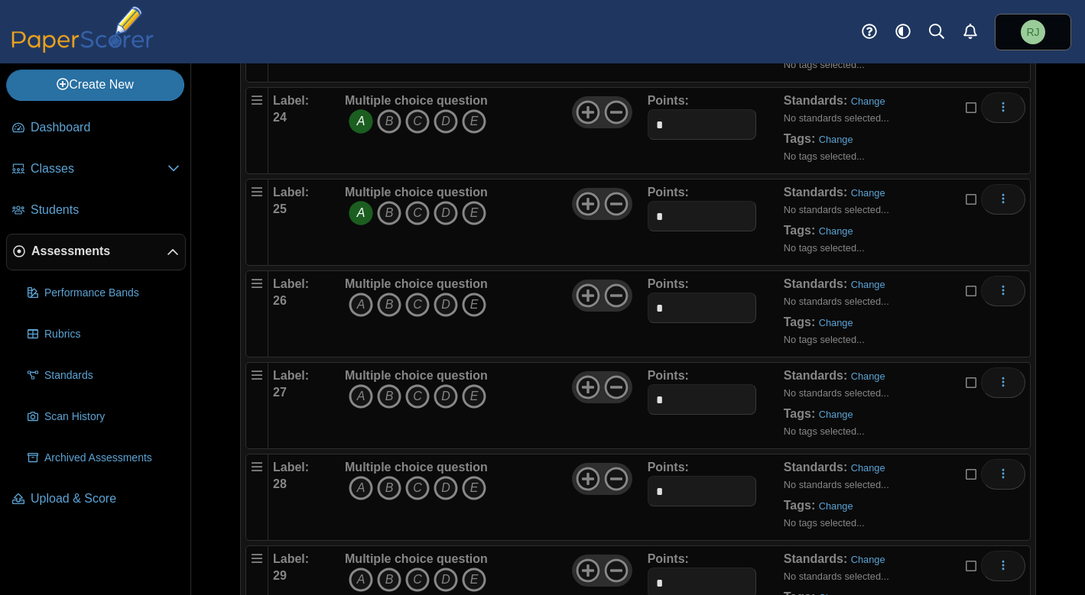
click at [477, 293] on icon "E" at bounding box center [474, 305] width 24 height 24
click at [420, 384] on icon "C" at bounding box center [417, 396] width 24 height 24
click at [448, 476] on icon "D" at bounding box center [445, 488] width 24 height 24
click at [440, 568] on icon "D" at bounding box center [445, 580] width 24 height 24
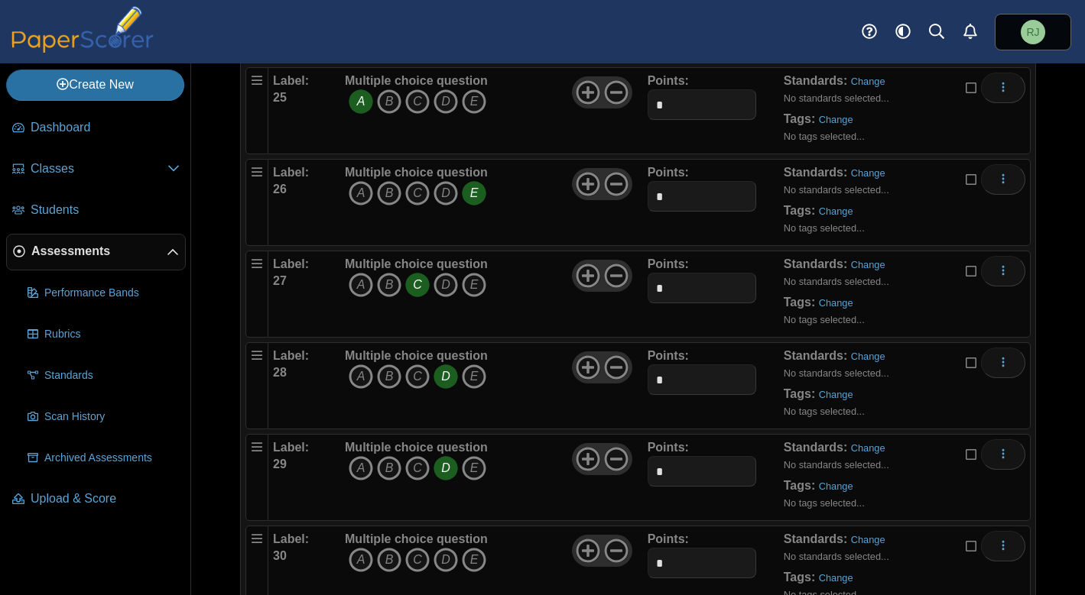
scroll to position [2505, 0]
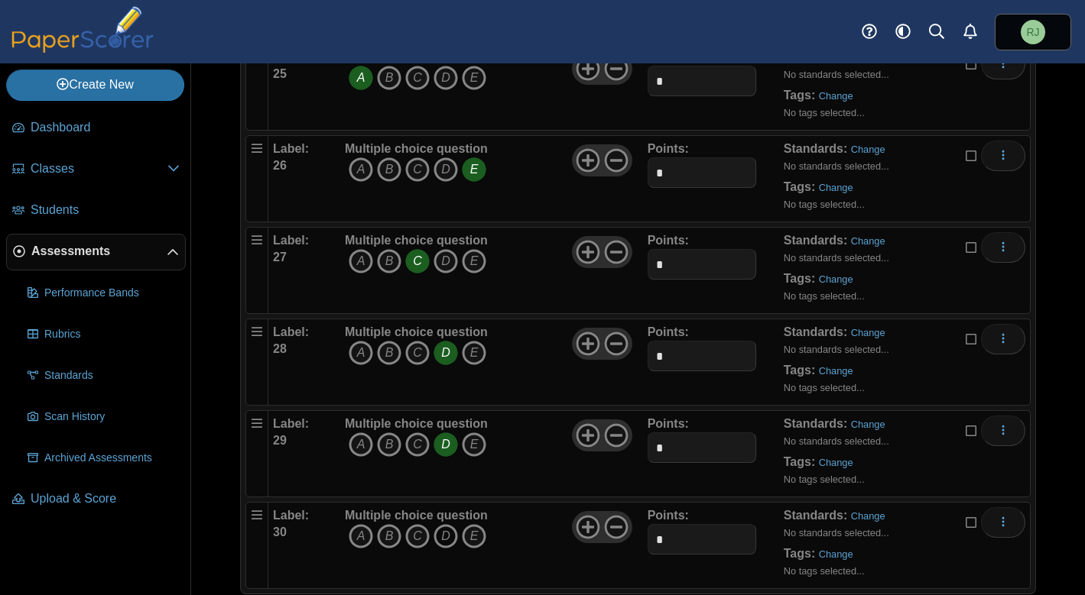
click at [446, 524] on icon "D" at bounding box center [445, 536] width 24 height 24
click at [368, 524] on icon "A" at bounding box center [361, 536] width 24 height 24
click at [443, 524] on icon "D" at bounding box center [445, 536] width 24 height 24
click at [361, 341] on icon "A" at bounding box center [361, 353] width 24 height 24
click at [442, 341] on icon "D" at bounding box center [445, 353] width 24 height 24
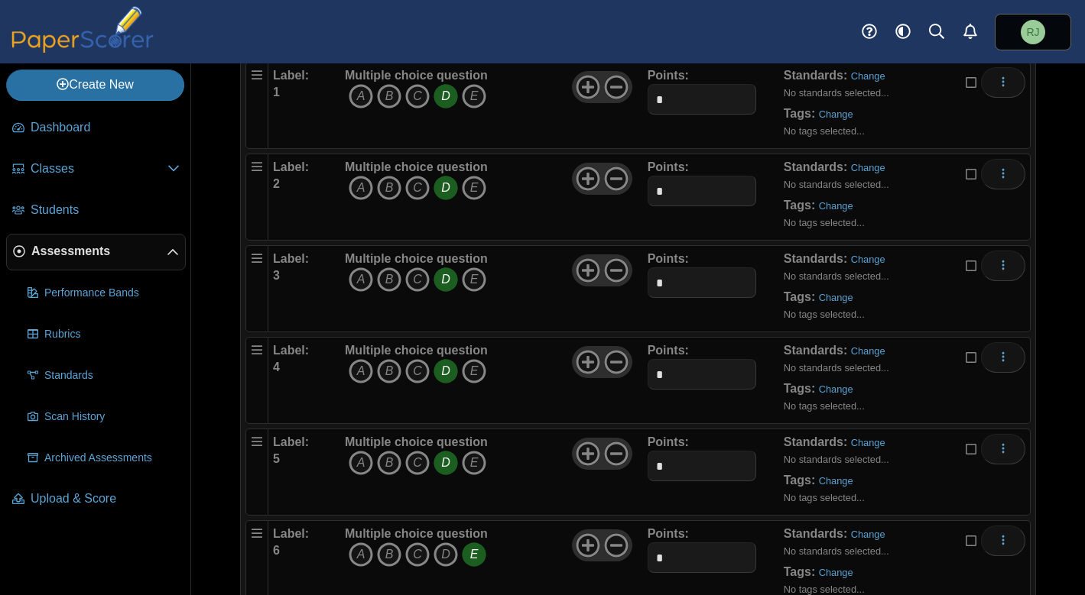
scroll to position [0, 0]
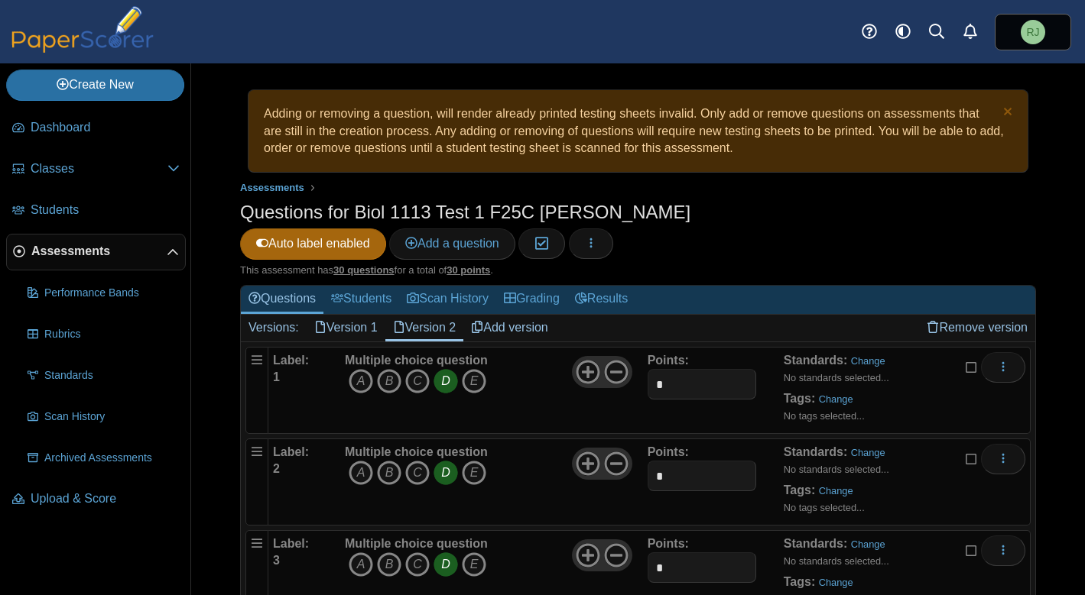
click at [352, 315] on link "Version 1" at bounding box center [346, 328] width 79 height 26
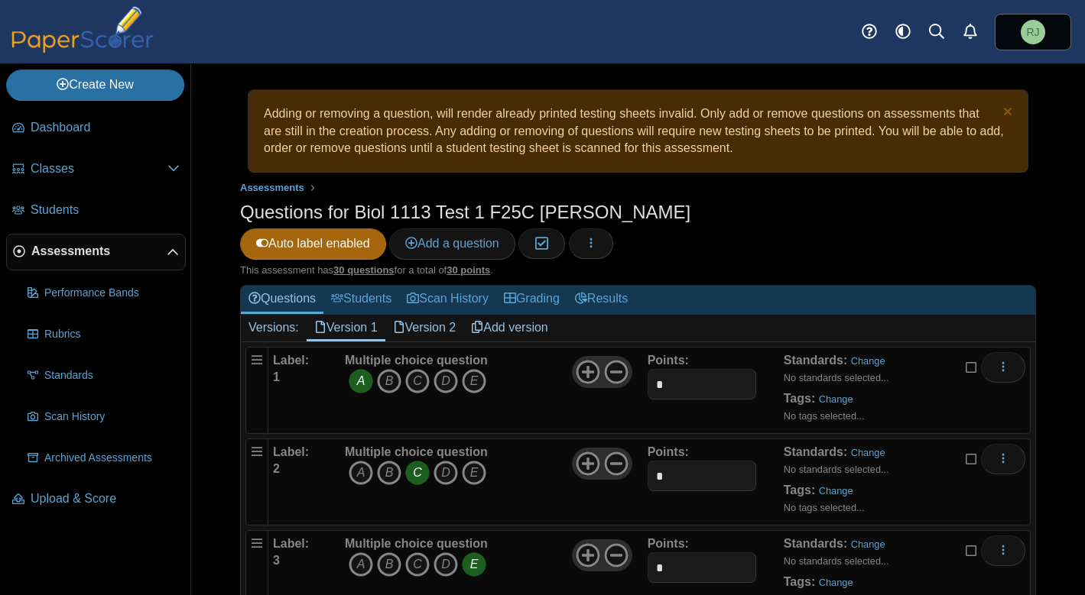
click at [435, 315] on link "Version 2" at bounding box center [424, 328] width 79 height 26
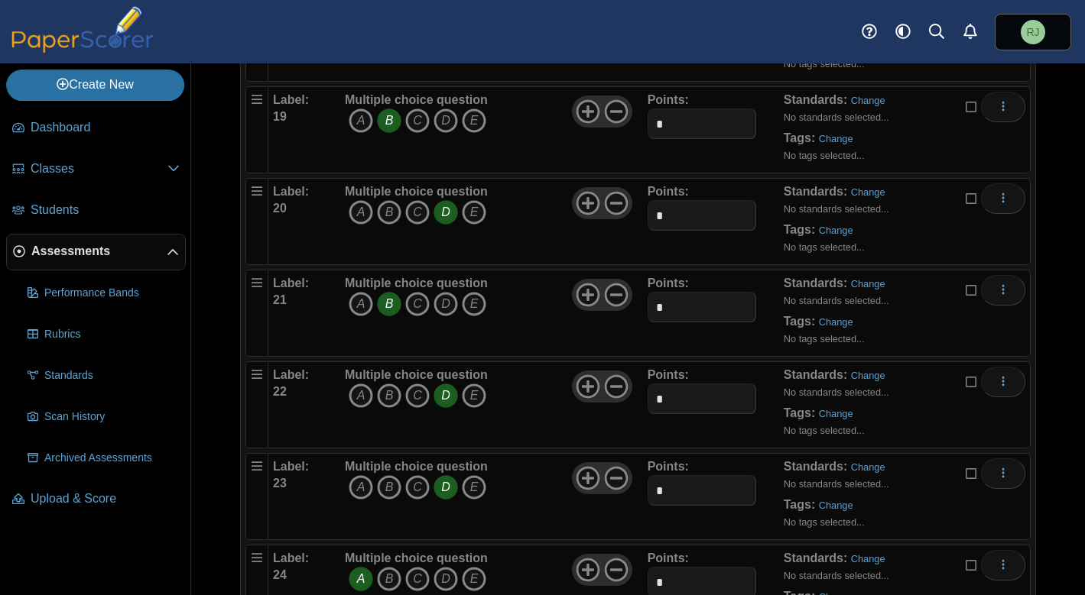
scroll to position [2505, 0]
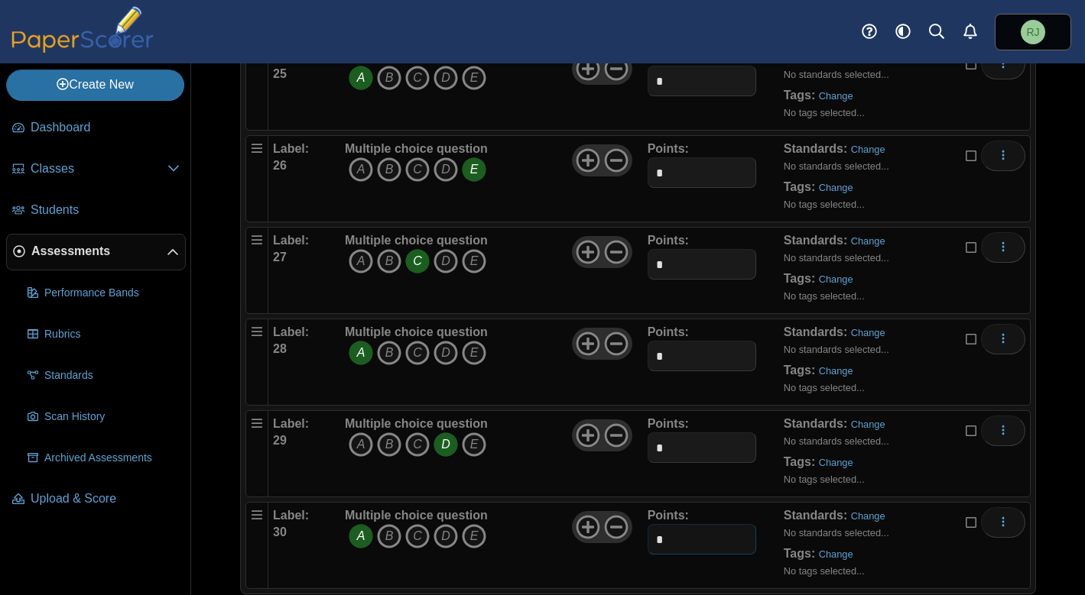
click at [664, 524] on input "*" at bounding box center [701, 539] width 109 height 31
drag, startPoint x: 673, startPoint y: 513, endPoint x: 635, endPoint y: 513, distance: 37.5
click at [635, 513] on div "Label: 30 Multiple choice question A B C D E *" at bounding box center [649, 546] width 752 height 76
click at [997, 516] on icon "More options" at bounding box center [1003, 522] width 12 height 12
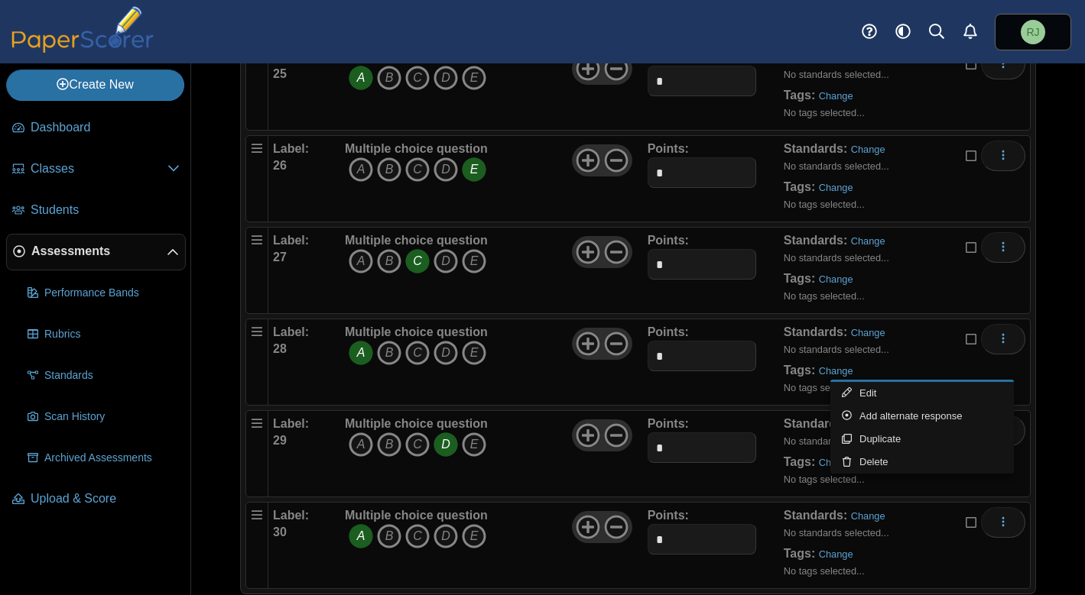
click at [1040, 392] on div "Adding or removing a question, will render already printed testing sheets inval…" at bounding box center [638, 329] width 894 height 532
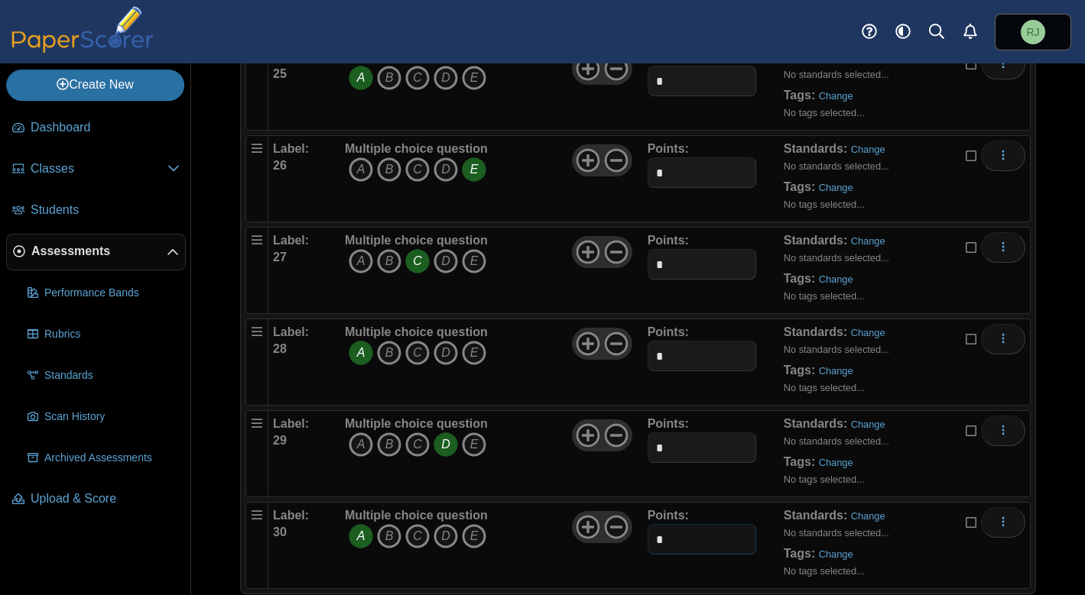
click at [690, 524] on input "*" at bounding box center [701, 539] width 109 height 31
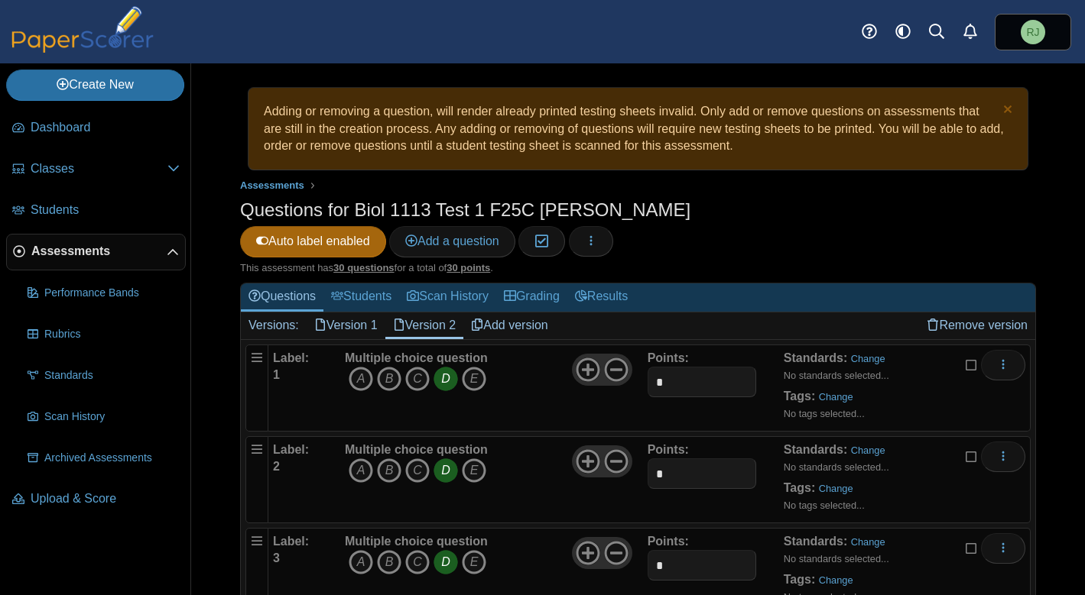
scroll to position [3, 0]
drag, startPoint x: 667, startPoint y: 358, endPoint x: 626, endPoint y: 351, distance: 41.1
click at [626, 351] on div "Label: 1 Multiple choice question A B C D E *" at bounding box center [649, 387] width 752 height 76
type input "****"
click at [688, 458] on input "*" at bounding box center [701, 473] width 109 height 31
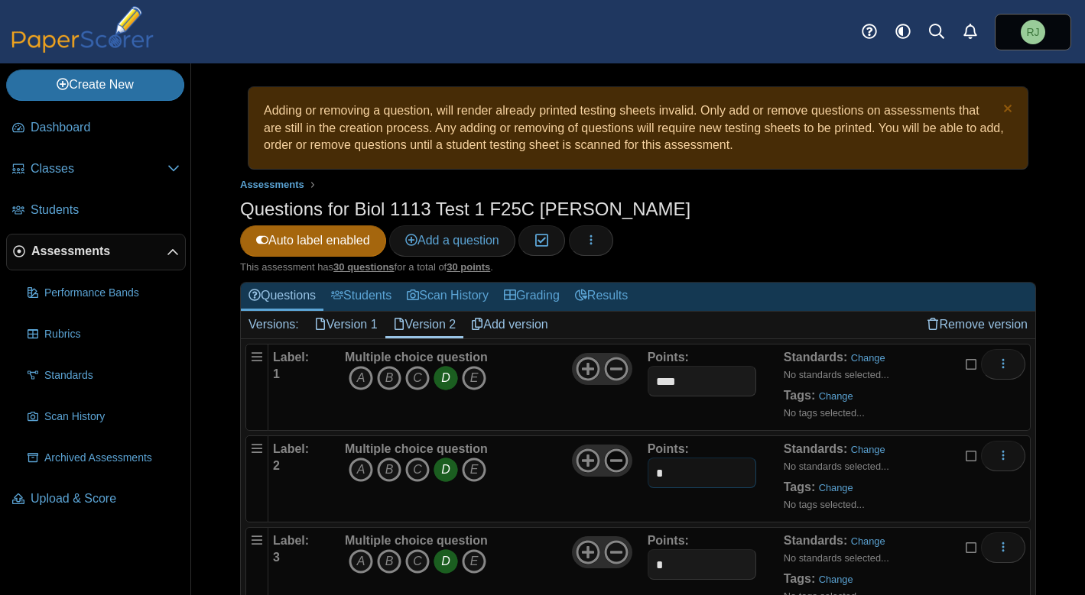
drag, startPoint x: 681, startPoint y: 443, endPoint x: 620, endPoint y: 442, distance: 61.2
click at [620, 442] on div "Label: 2 Multiple choice question A B C D E *" at bounding box center [649, 479] width 752 height 76
click at [652, 458] on input "****" at bounding box center [701, 473] width 109 height 31
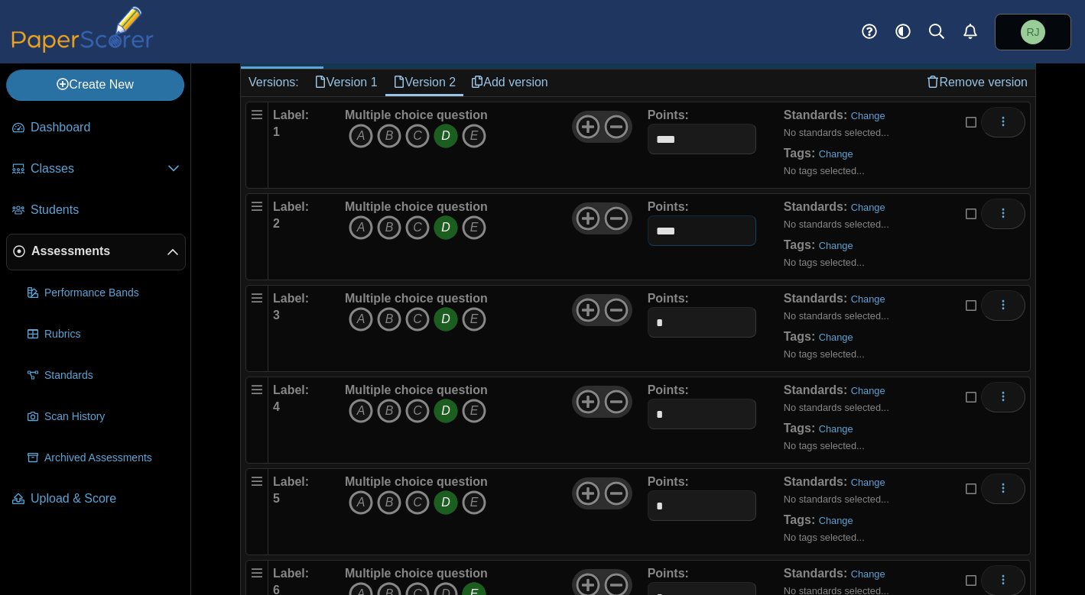
scroll to position [243, 0]
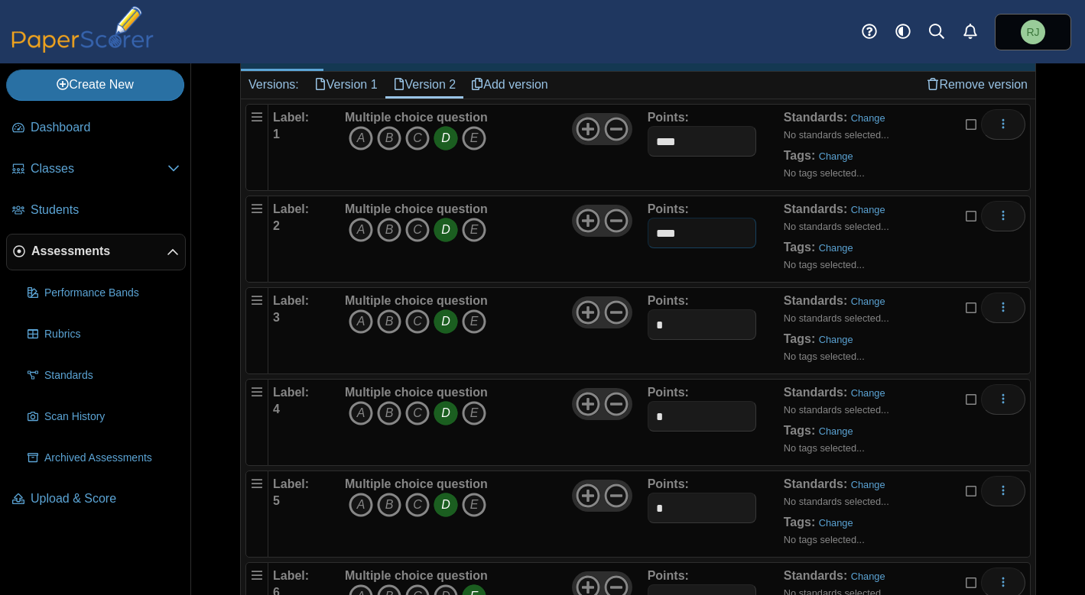
type input "****"
drag, startPoint x: 682, startPoint y: 303, endPoint x: 694, endPoint y: 299, distance: 12.8
click at [682, 310] on input "*" at bounding box center [701, 325] width 109 height 31
type input "****"
drag, startPoint x: 661, startPoint y: 388, endPoint x: 598, endPoint y: 388, distance: 63.4
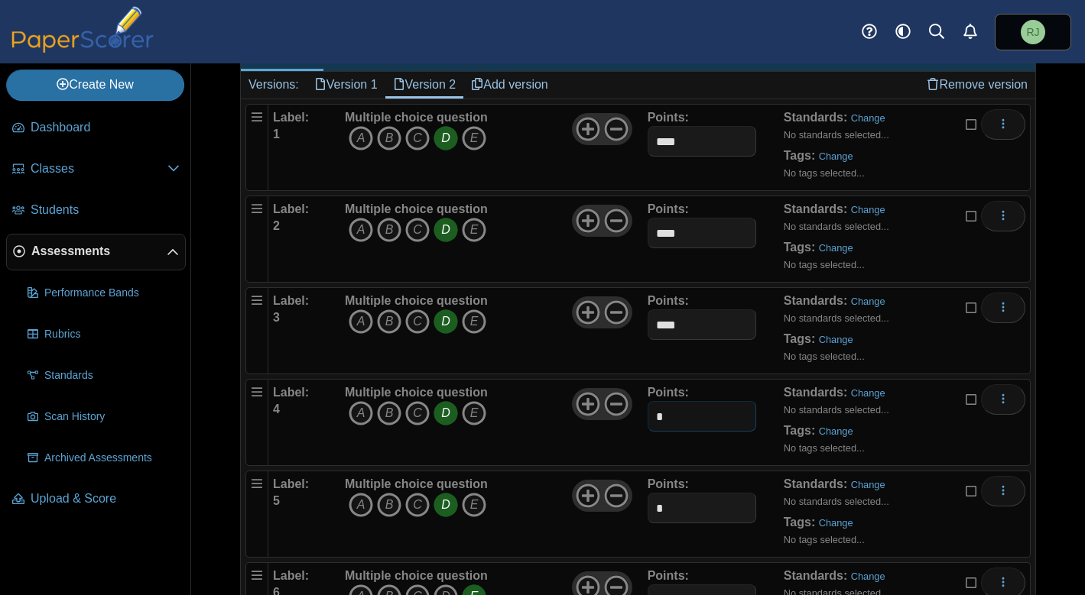
click at [598, 388] on div "Label: 4 Multiple choice question A B C D E *" at bounding box center [649, 422] width 752 height 76
type input "****"
drag, startPoint x: 680, startPoint y: 476, endPoint x: 546, endPoint y: 476, distance: 133.8
click at [546, 476] on div "Label: 5 Multiple choice question A B C D E *" at bounding box center [649, 514] width 752 height 76
type input "****"
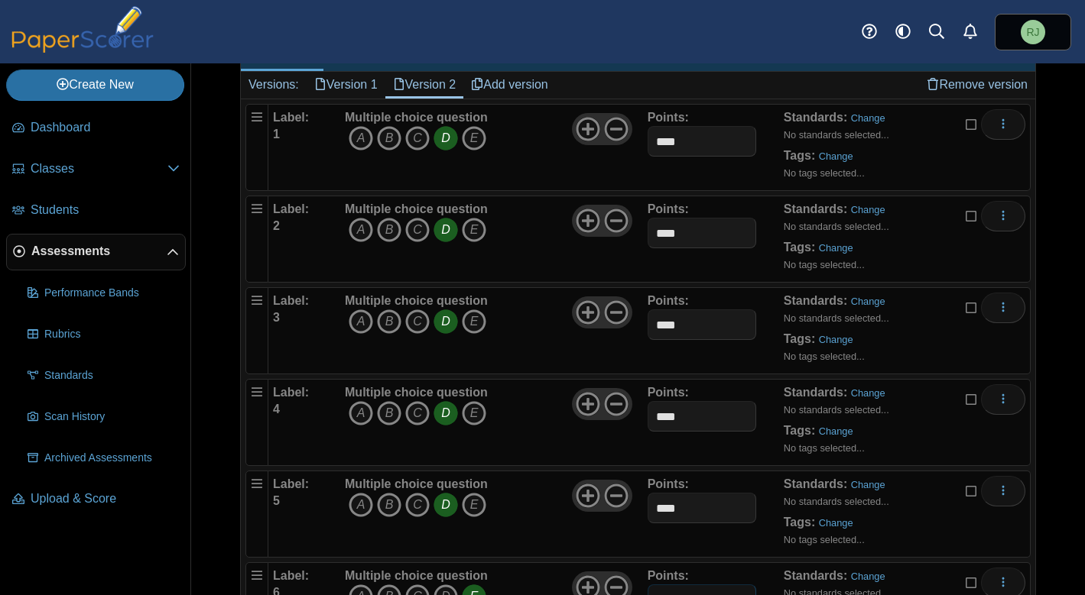
click at [673, 585] on input "*" at bounding box center [701, 600] width 109 height 31
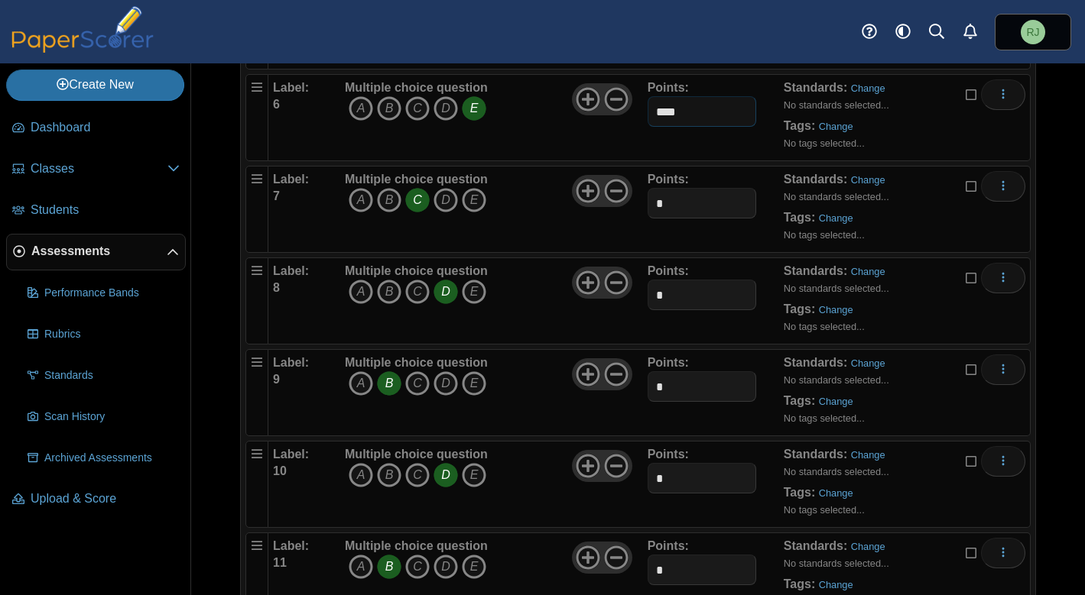
scroll to position [729, 0]
type input "****"
click at [686, 190] on input "*" at bounding box center [701, 205] width 109 height 31
type input "****"
click at [663, 282] on input "*" at bounding box center [701, 297] width 109 height 31
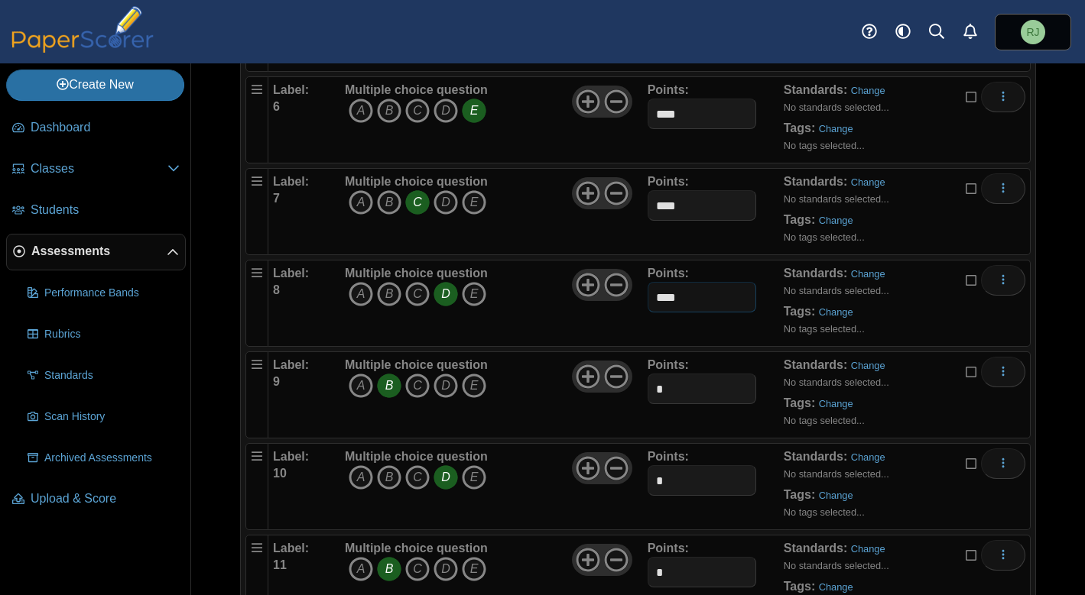
type input "****"
click at [683, 374] on input "*" at bounding box center [701, 389] width 109 height 31
type input "****"
click at [688, 466] on input "*" at bounding box center [701, 481] width 109 height 31
type input "****"
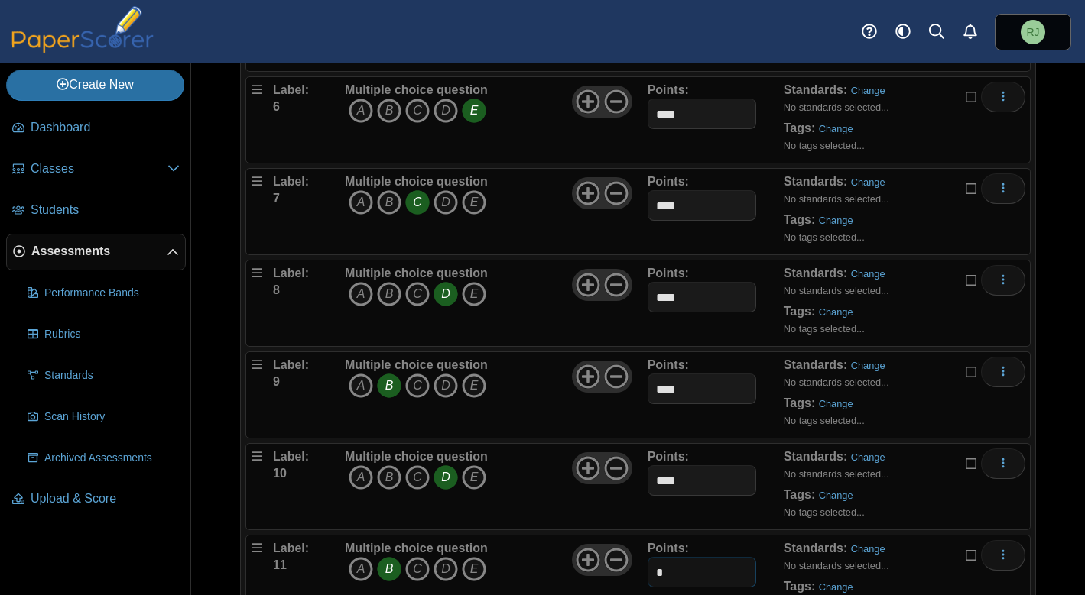
click at [676, 557] on input "*" at bounding box center [701, 572] width 109 height 31
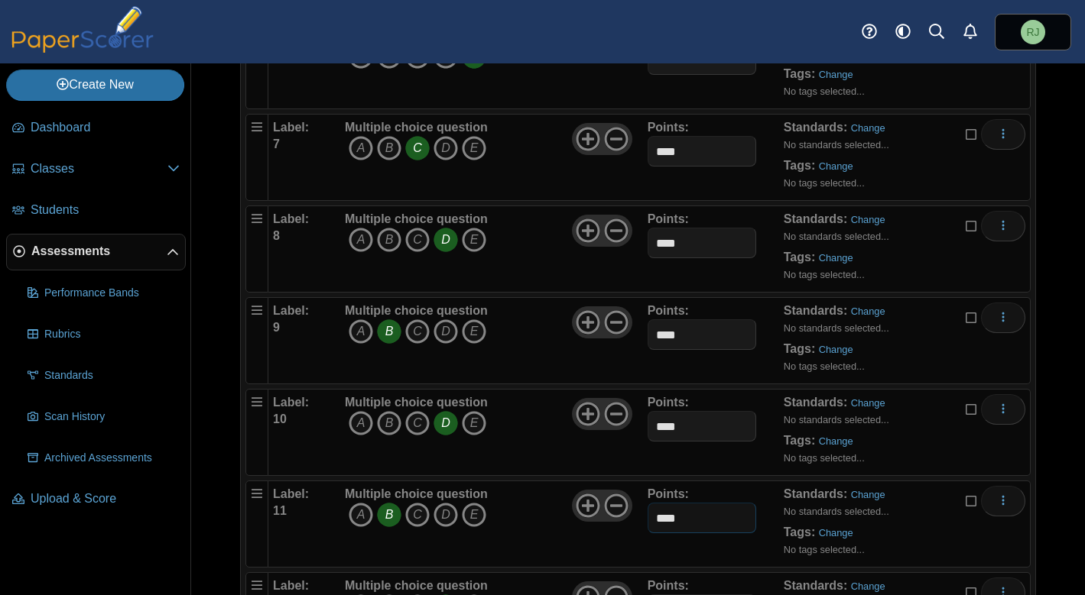
scroll to position [1078, 0]
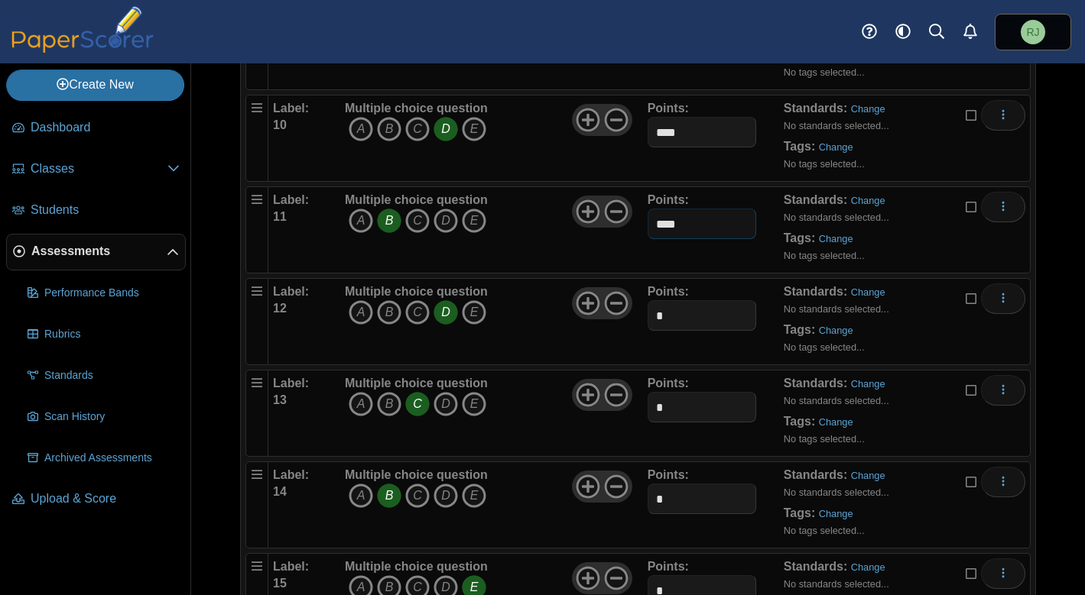
type input "****"
click at [698, 300] on input "*" at bounding box center [701, 315] width 109 height 31
type input "****"
click at [686, 392] on input "*" at bounding box center [701, 407] width 109 height 31
type input "****"
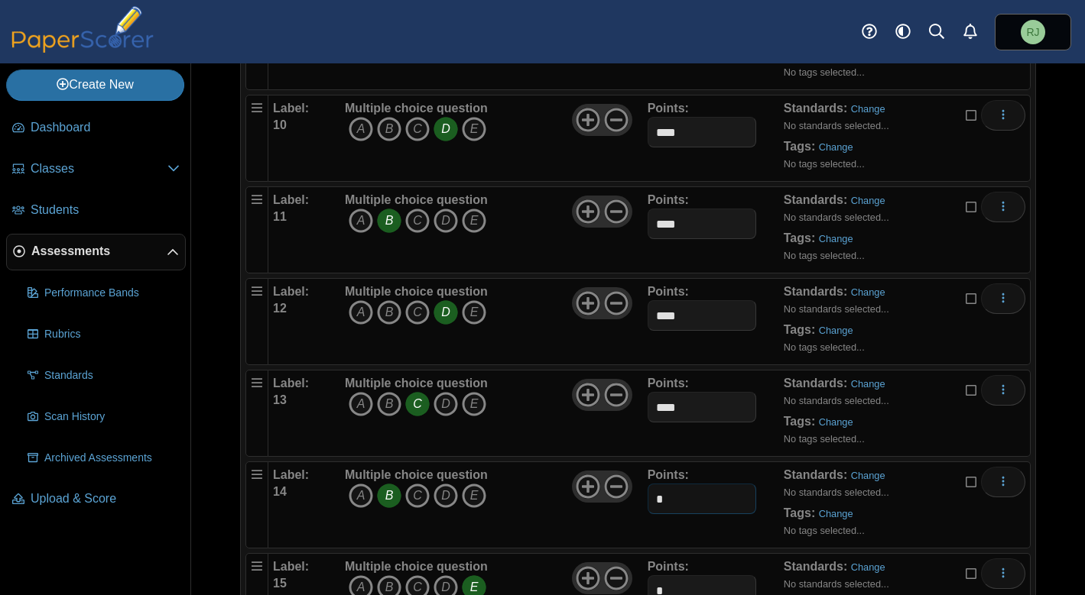
click at [673, 484] on input "*" at bounding box center [701, 499] width 109 height 31
type input "****"
click at [669, 576] on div "Points: *" at bounding box center [715, 597] width 136 height 76
click at [693, 576] on input "*" at bounding box center [701, 591] width 109 height 31
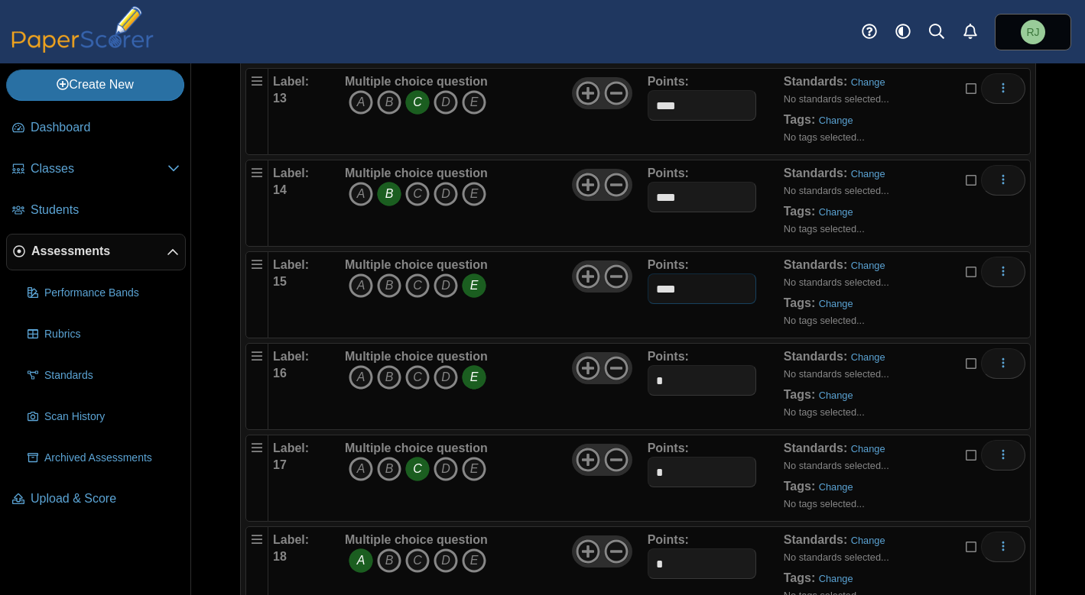
scroll to position [1447, 0]
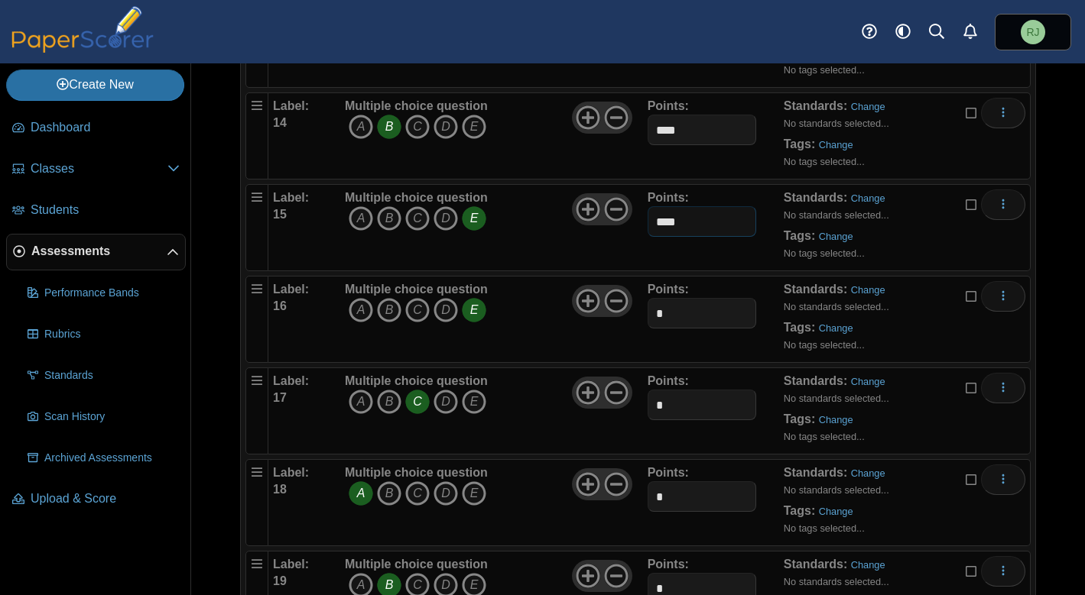
type input "****"
click at [686, 298] on input "*" at bounding box center [701, 313] width 109 height 31
type input "****"
click at [683, 390] on input "*" at bounding box center [701, 405] width 109 height 31
type input "****"
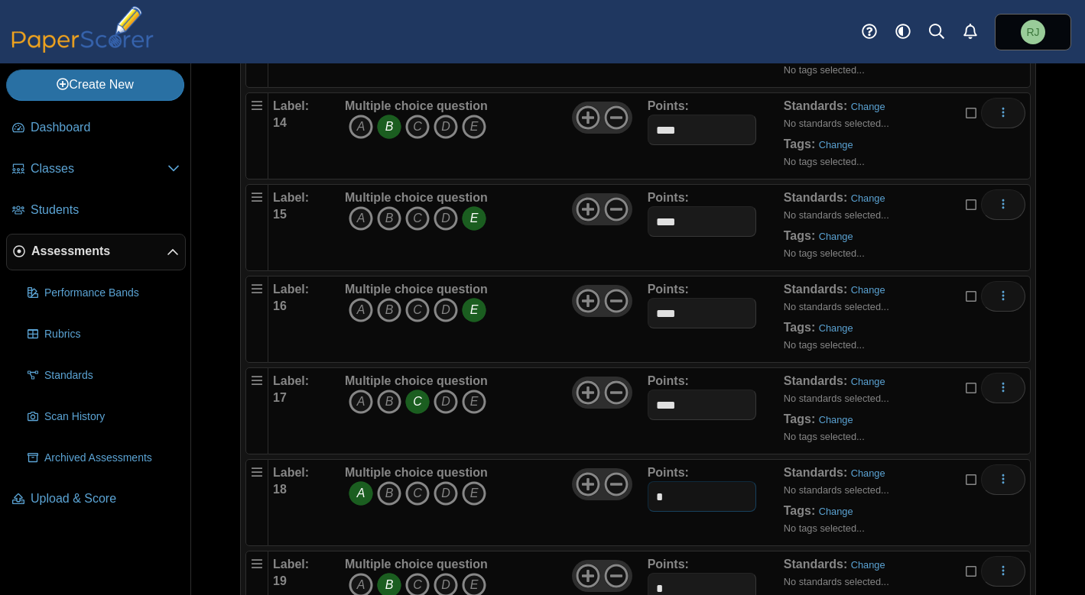
click at [670, 482] on input "*" at bounding box center [701, 497] width 109 height 31
type input "****"
click at [674, 573] on input "*" at bounding box center [701, 588] width 109 height 31
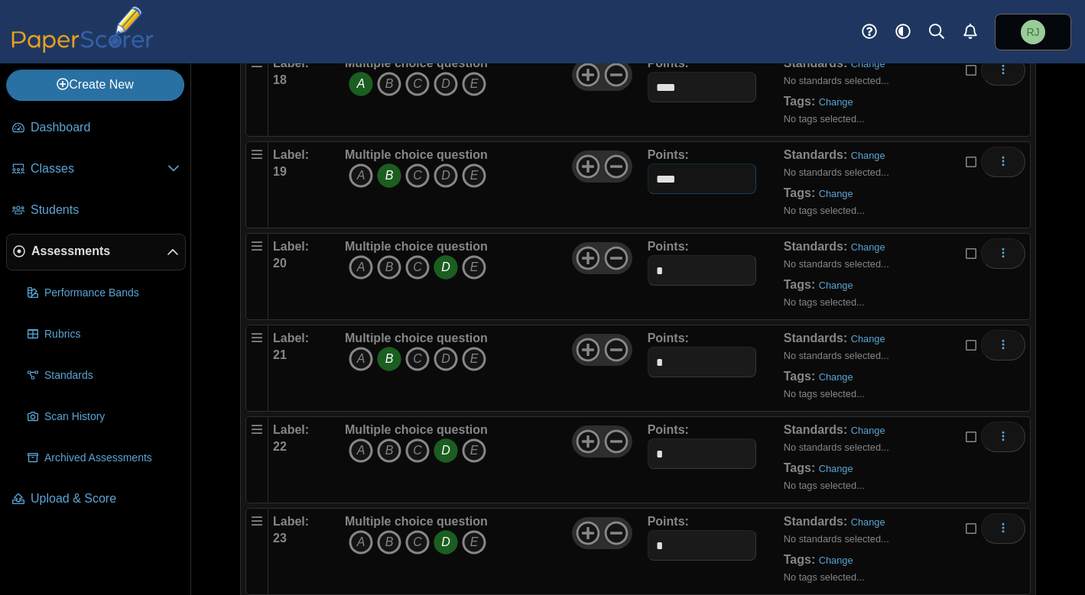
scroll to position [1836, 0]
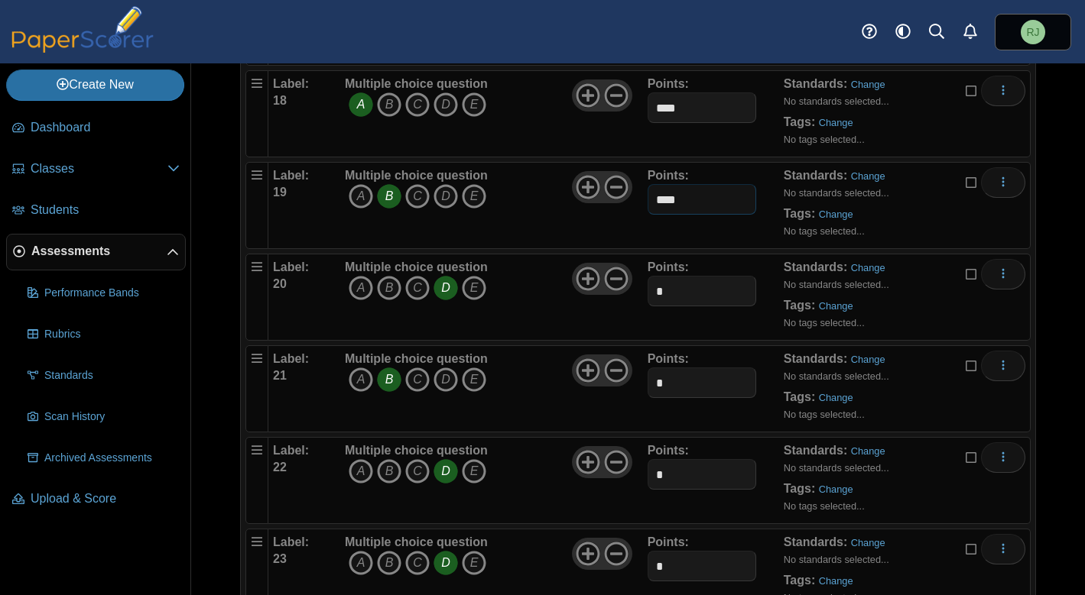
type input "****"
click at [697, 276] on input "*" at bounding box center [701, 291] width 109 height 31
type input "****"
click at [698, 368] on input "*" at bounding box center [701, 383] width 109 height 31
type input "****"
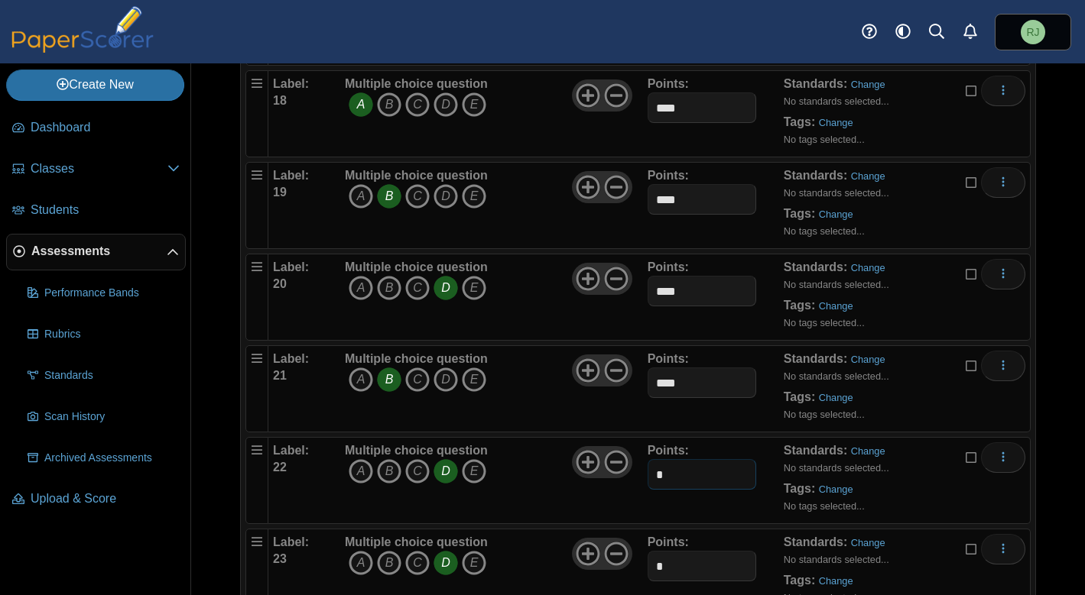
click at [690, 459] on input "*" at bounding box center [701, 474] width 109 height 31
type input "****"
click at [680, 551] on input "*" at bounding box center [701, 566] width 109 height 31
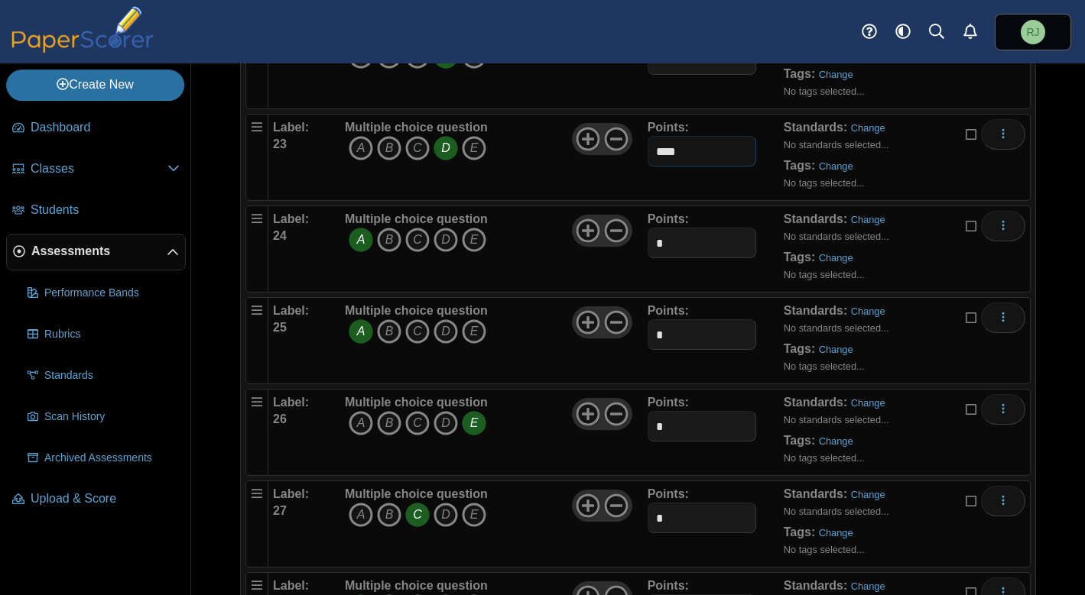
scroll to position [2280, 0]
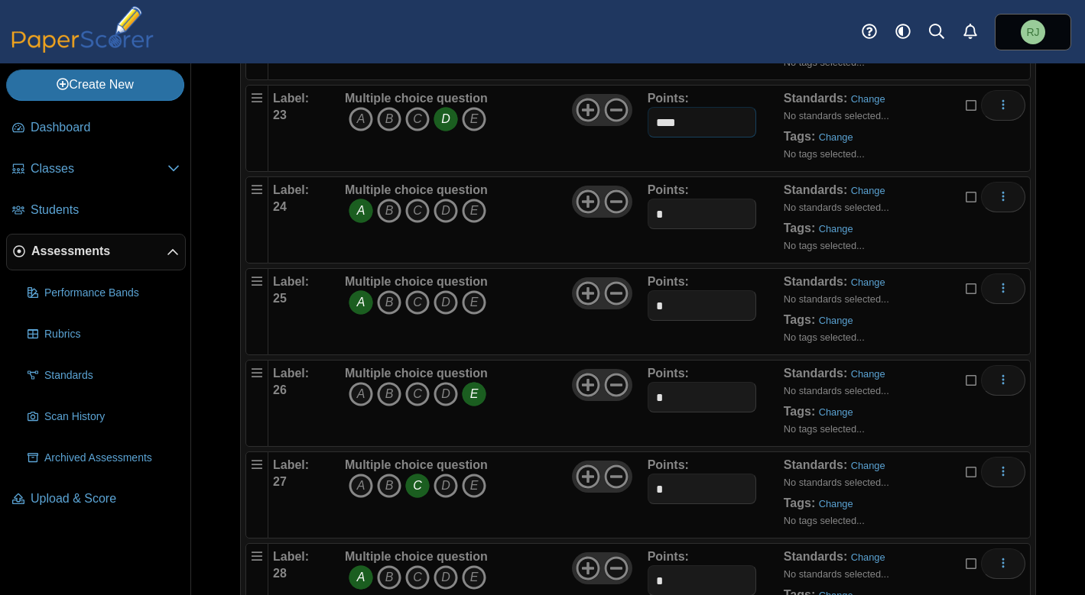
type input "****"
click at [689, 199] on input "*" at bounding box center [701, 214] width 109 height 31
type input "****"
click at [695, 290] on input "*" at bounding box center [701, 305] width 109 height 31
type input "****"
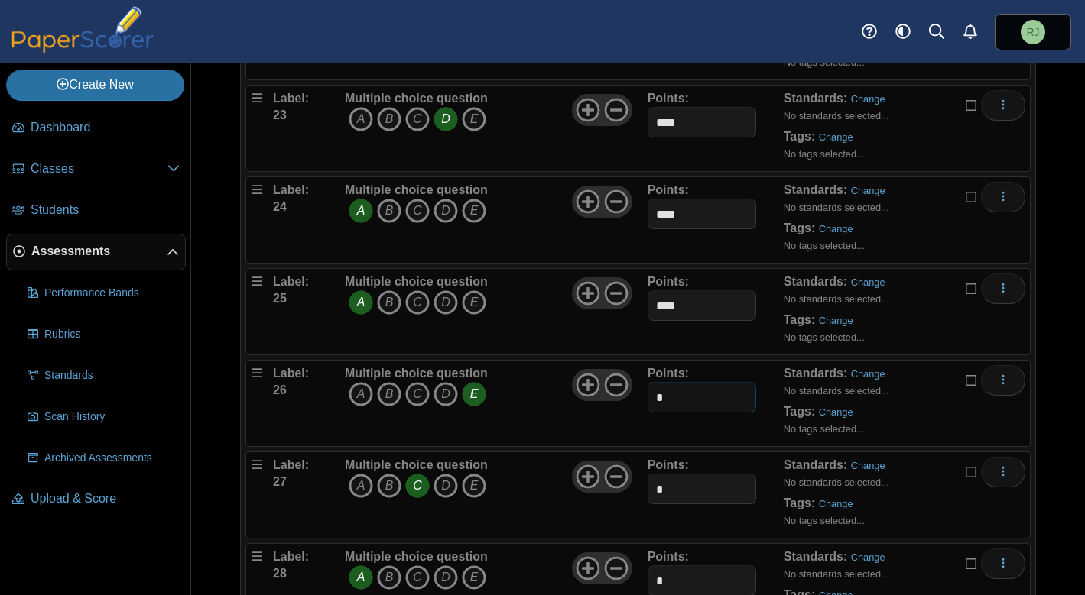
drag, startPoint x: 686, startPoint y: 368, endPoint x: 696, endPoint y: 371, distance: 10.4
click at [686, 382] on input "*" at bounding box center [701, 397] width 109 height 31
type input "****"
click at [699, 474] on input "*" at bounding box center [701, 489] width 109 height 31
type input "****"
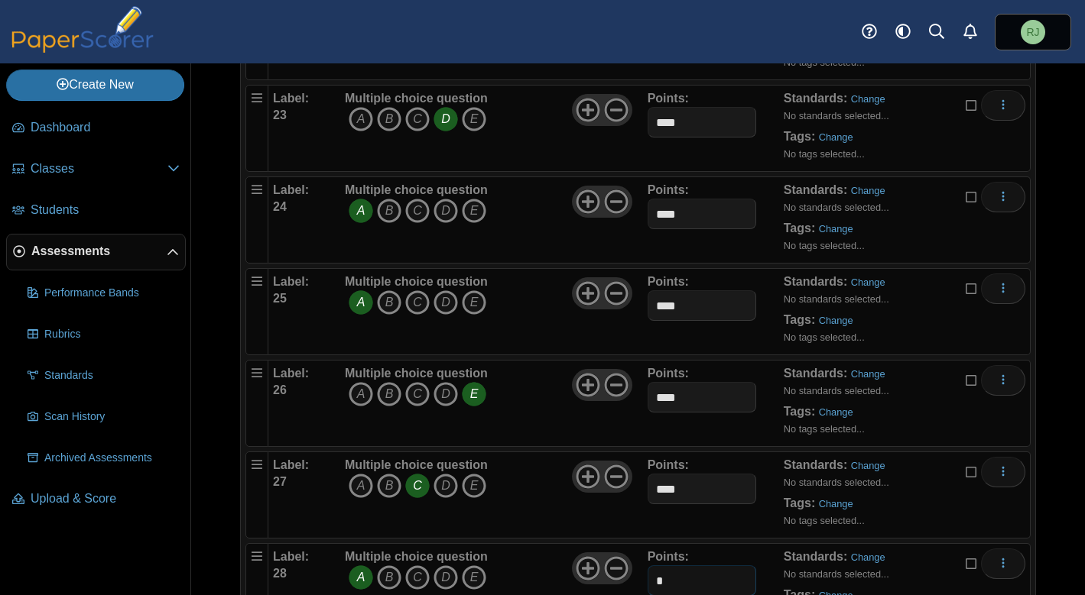
click at [672, 566] on input "*" at bounding box center [701, 581] width 109 height 31
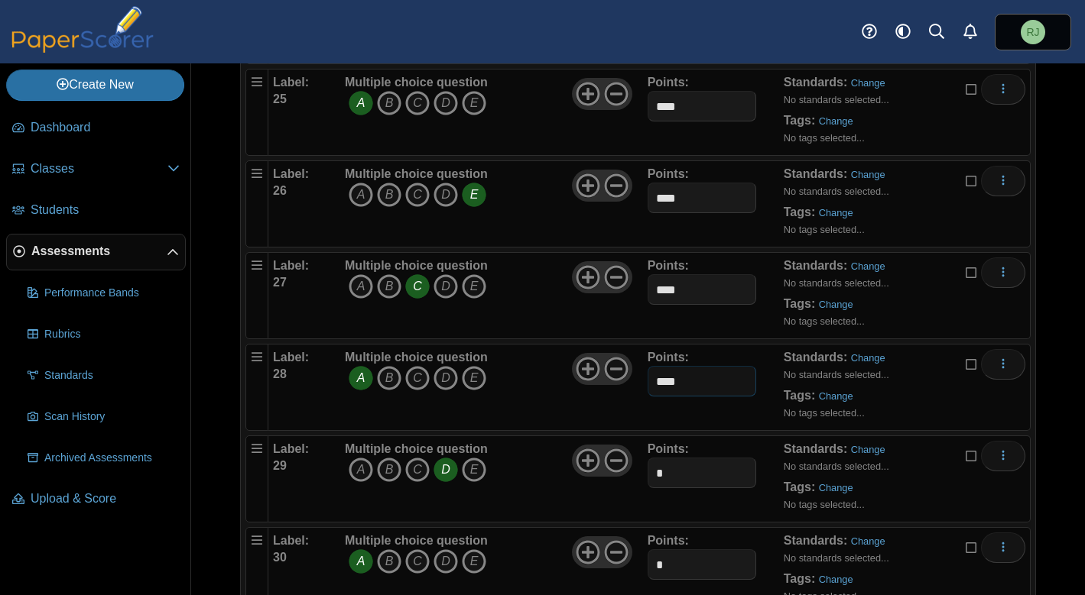
scroll to position [2505, 0]
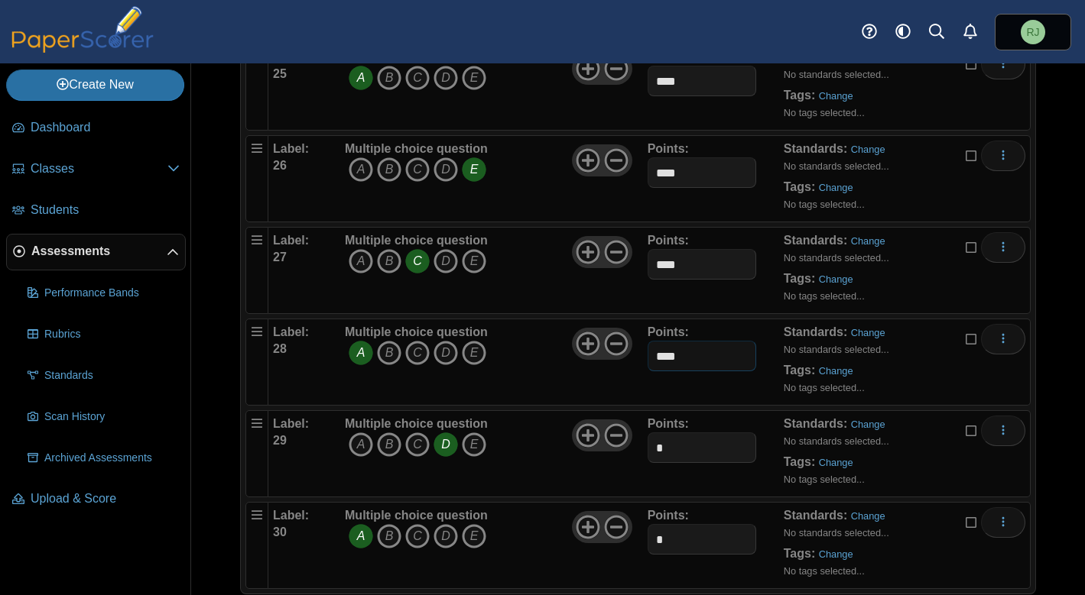
type input "****"
click at [681, 433] on input "*" at bounding box center [701, 448] width 109 height 31
type input "****"
click at [683, 525] on div "Points: *" at bounding box center [715, 546] width 136 height 76
drag, startPoint x: 670, startPoint y: 511, endPoint x: 689, endPoint y: 512, distance: 19.1
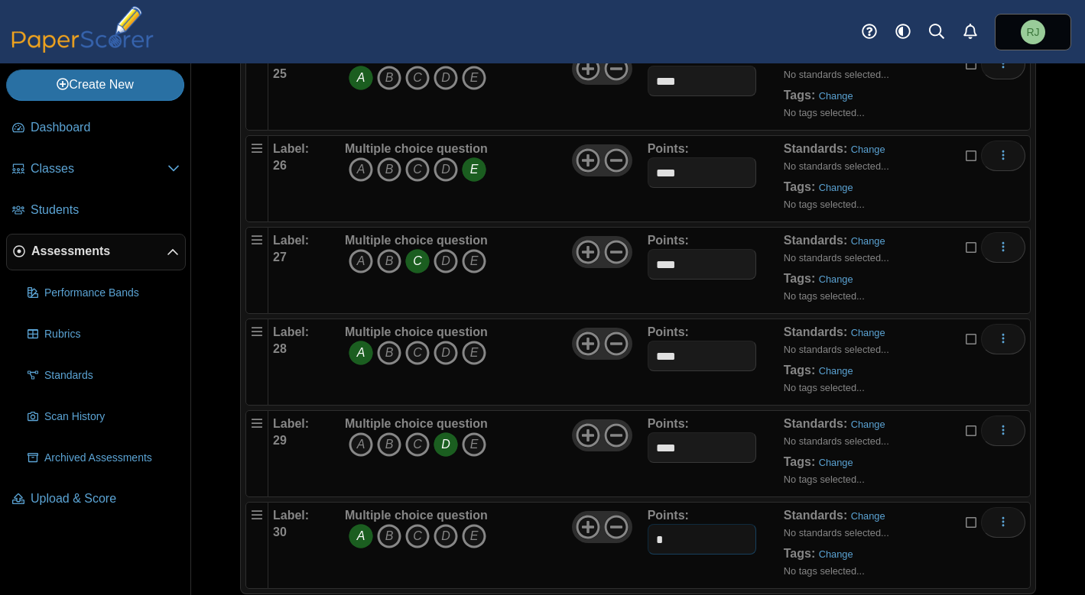
click at [670, 524] on input "*" at bounding box center [701, 539] width 109 height 31
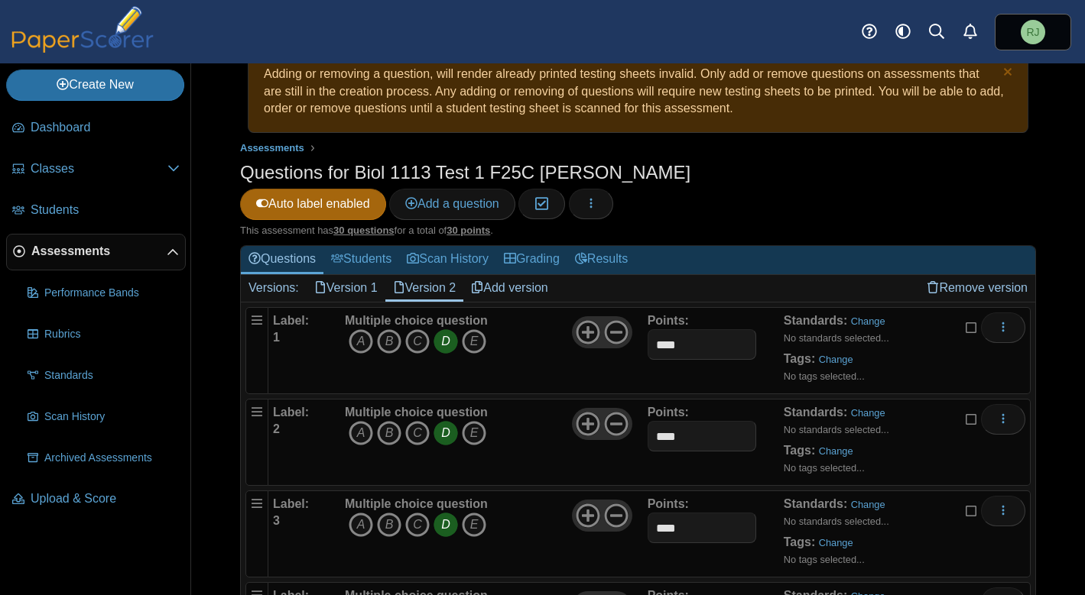
scroll to position [19, 0]
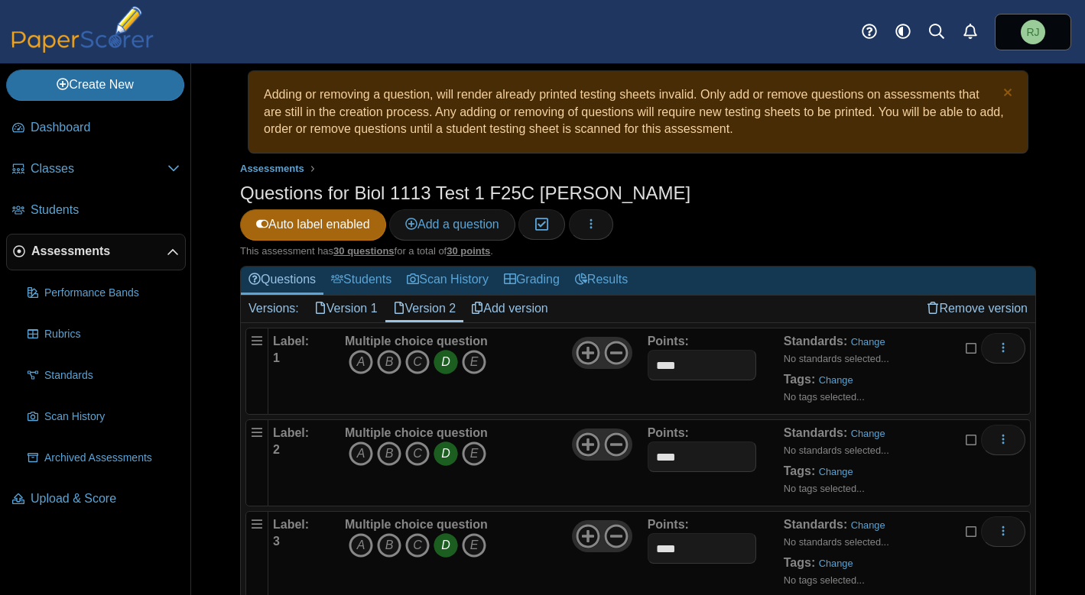
type input "****"
click at [354, 296] on link "Version 1" at bounding box center [346, 309] width 79 height 26
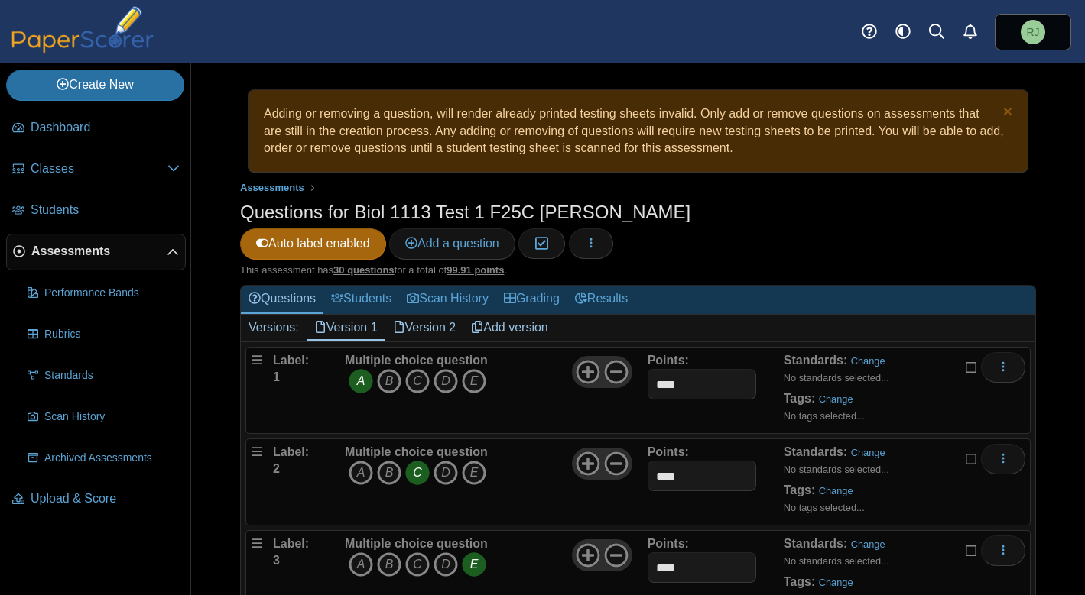
click at [419, 315] on link "Version 2" at bounding box center [424, 328] width 79 height 26
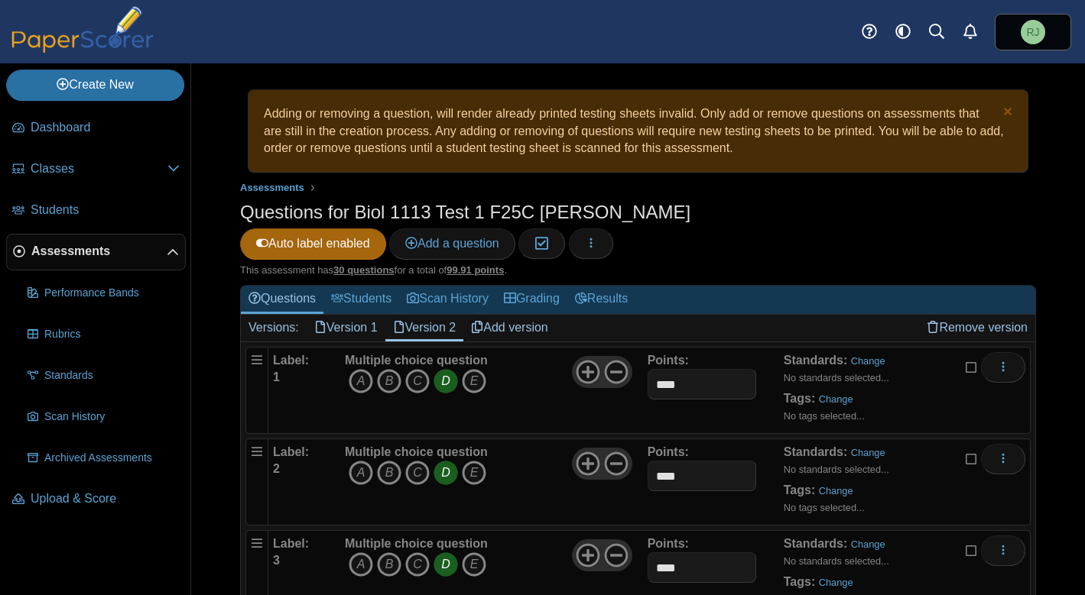
click at [348, 315] on link "Version 1" at bounding box center [346, 328] width 79 height 26
